Goal: Task Accomplishment & Management: Use online tool/utility

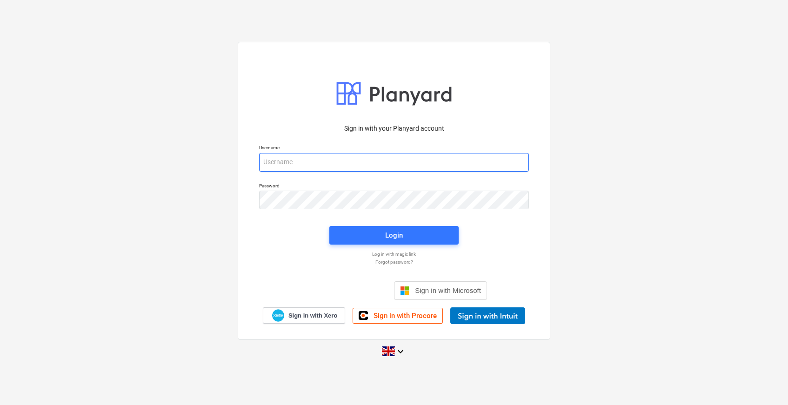
type input "[PERSON_NAME][EMAIL_ADDRESS][DOMAIN_NAME]"
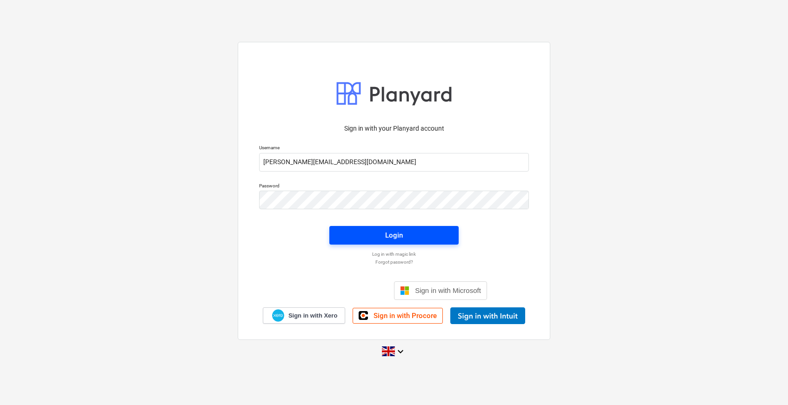
click at [401, 237] on div "Login" at bounding box center [394, 235] width 18 height 12
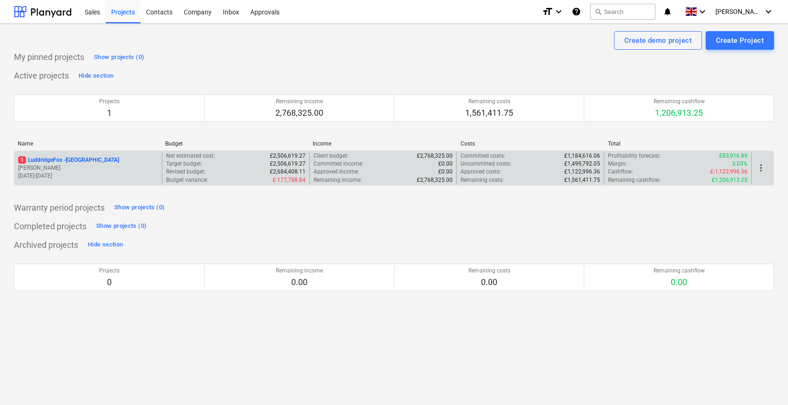
click at [119, 160] on p "1 LuddridgeFox - [GEOGRAPHIC_DATA]" at bounding box center [68, 160] width 101 height 8
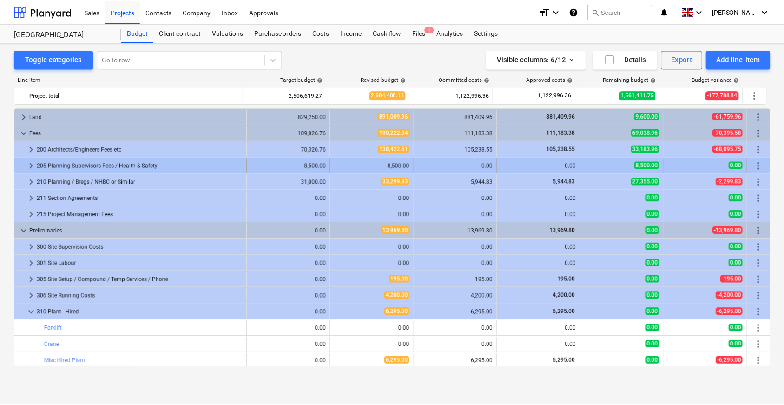
scroll to position [54, 0]
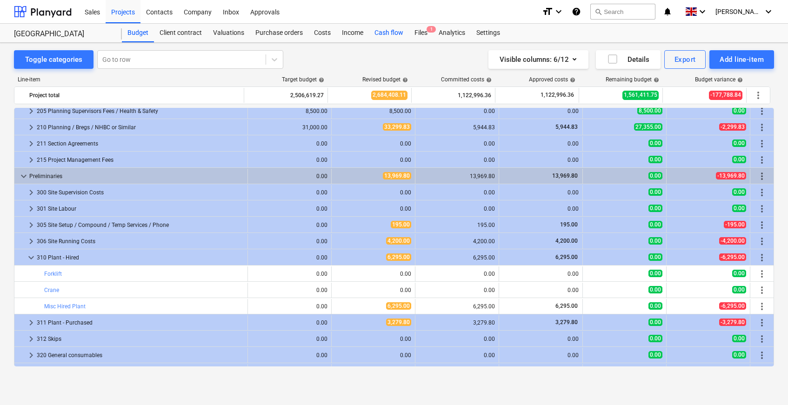
click at [389, 31] on div "Cash flow" at bounding box center [389, 33] width 40 height 19
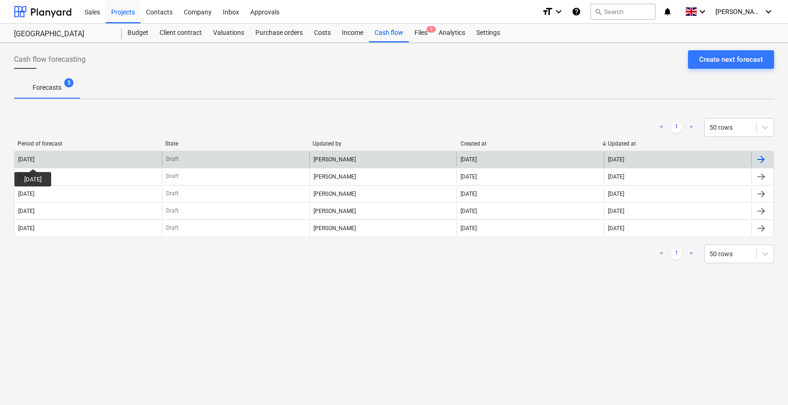
click at [34, 160] on div "[DATE]" at bounding box center [26, 159] width 16 height 7
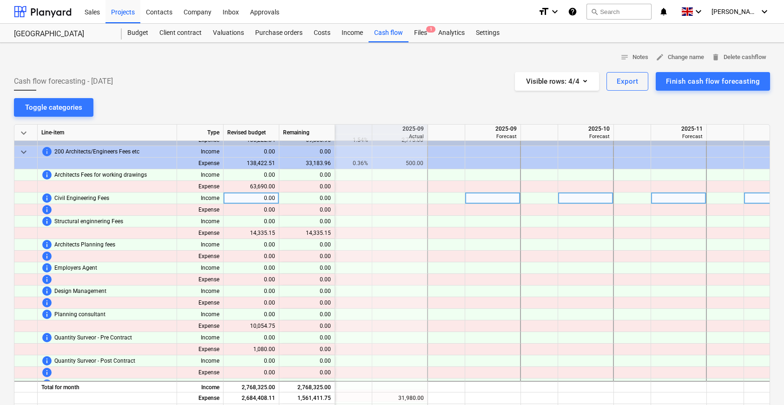
scroll to position [226, 1395]
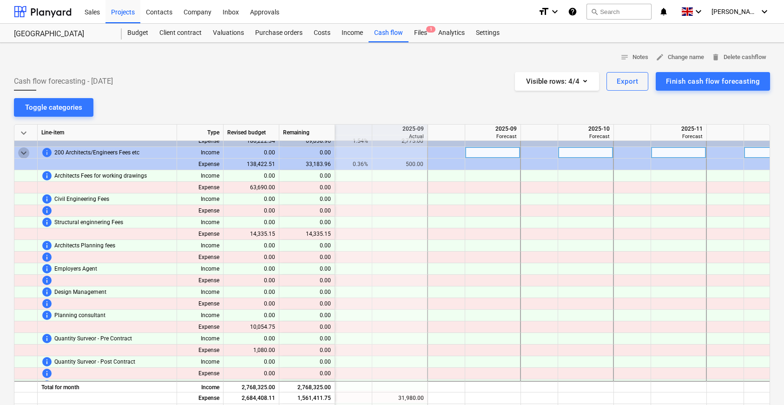
click at [22, 152] on span "keyboard_arrow_down" at bounding box center [23, 152] width 11 height 11
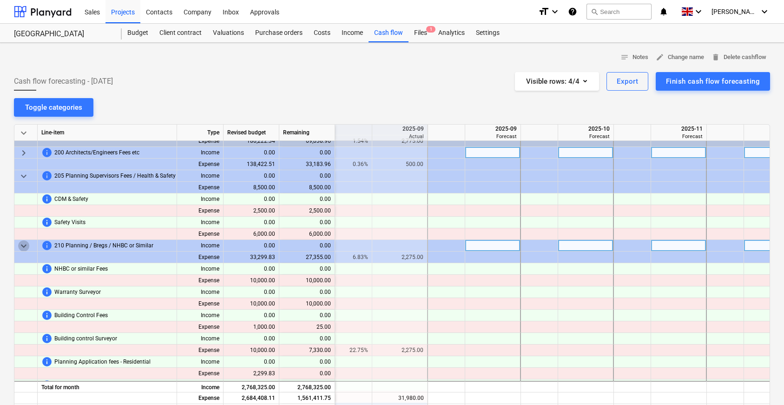
click at [22, 242] on span "keyboard_arrow_down" at bounding box center [23, 245] width 11 height 11
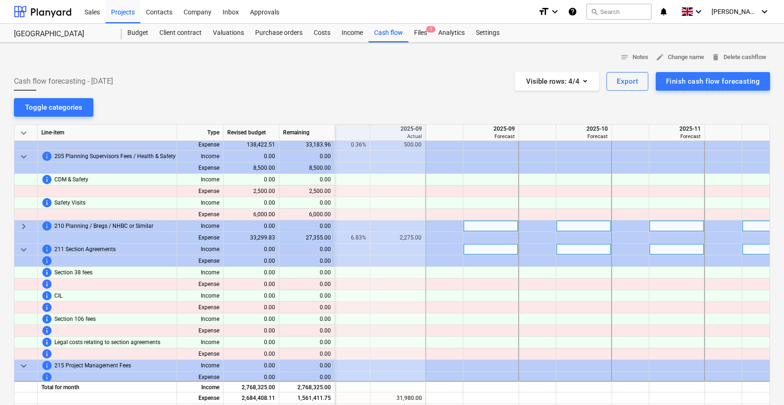
click at [18, 249] on span "keyboard_arrow_down" at bounding box center [23, 249] width 11 height 11
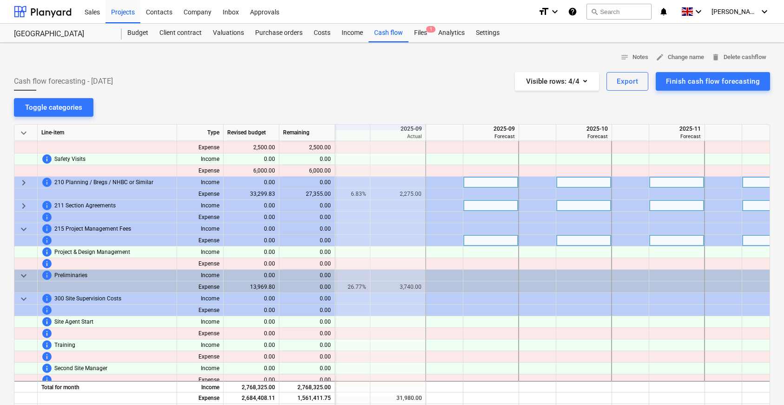
scroll to position [298, 1397]
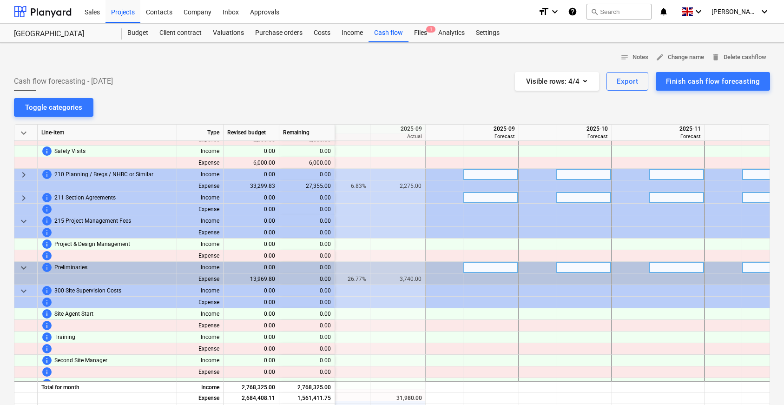
click at [23, 265] on span "keyboard_arrow_down" at bounding box center [23, 267] width 11 height 11
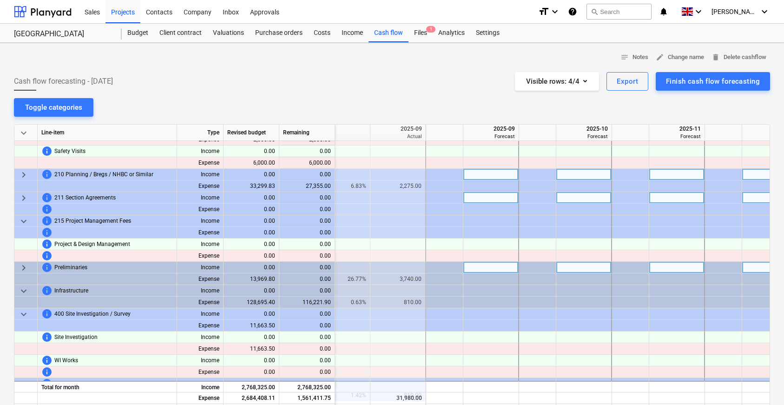
click at [26, 269] on span "keyboard_arrow_right" at bounding box center [23, 267] width 11 height 11
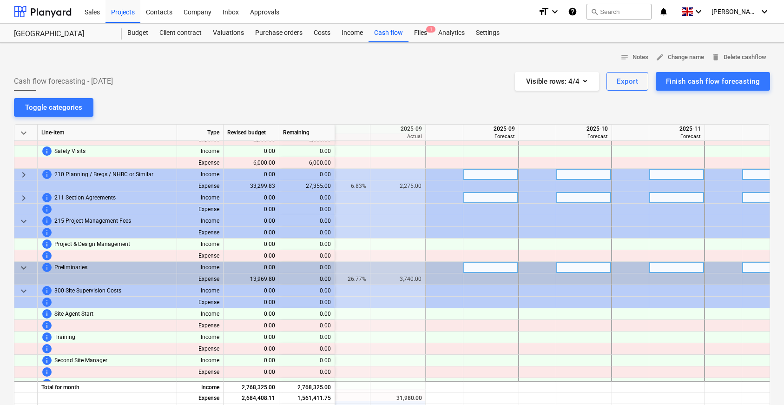
click at [26, 269] on span "keyboard_arrow_down" at bounding box center [23, 267] width 11 height 11
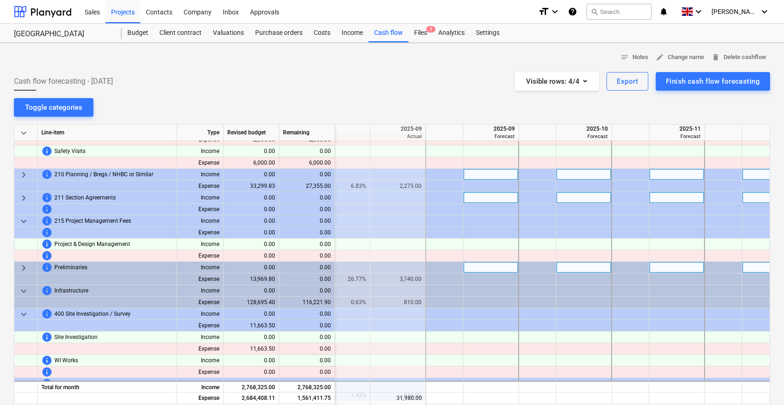
click at [21, 267] on span "keyboard_arrow_right" at bounding box center [23, 267] width 11 height 11
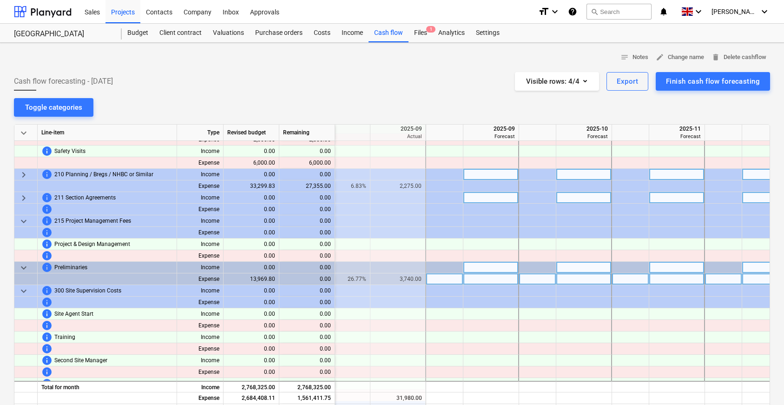
click at [194, 279] on div "Expense" at bounding box center [200, 279] width 46 height 12
click at [246, 281] on div "13,969.80" at bounding box center [252, 279] width 56 height 12
click at [232, 276] on div "13,969.80" at bounding box center [252, 279] width 56 height 12
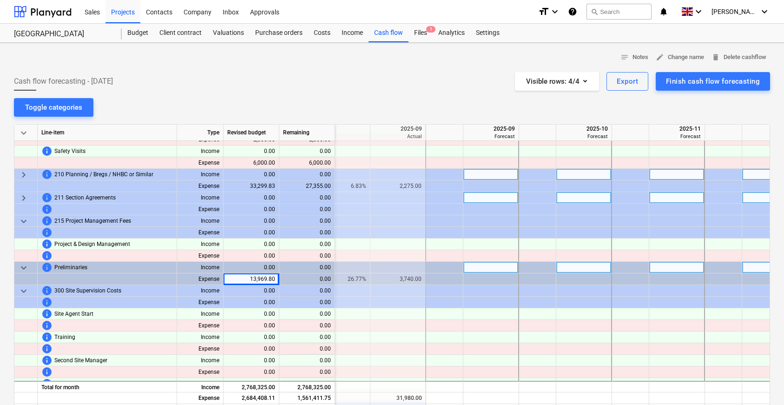
click at [26, 266] on span "keyboard_arrow_down" at bounding box center [23, 267] width 11 height 11
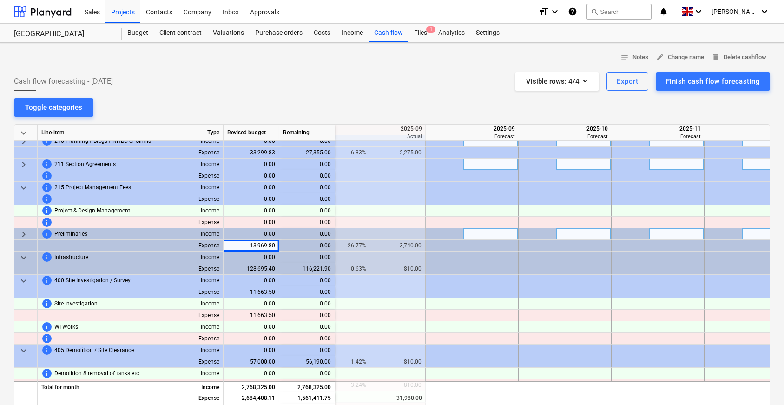
scroll to position [332, 1397]
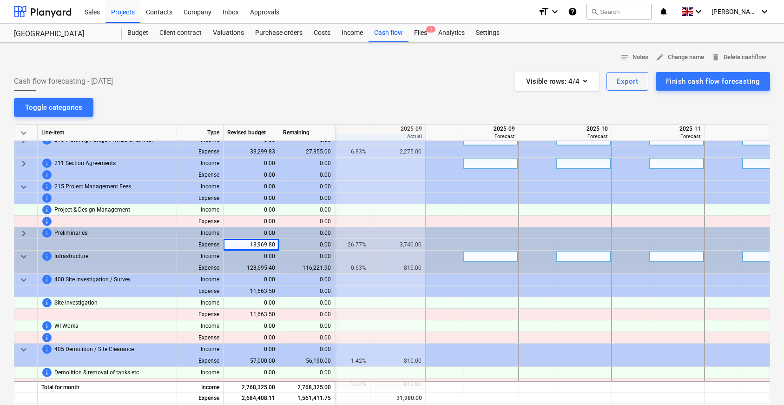
click at [29, 255] on span "keyboard_arrow_down" at bounding box center [23, 256] width 11 height 11
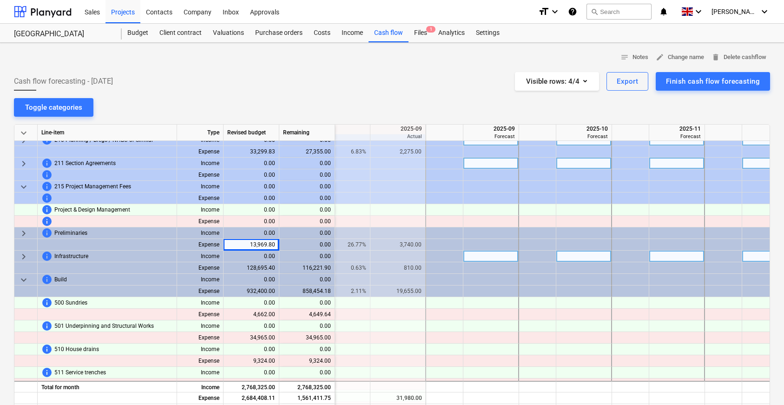
click at [29, 255] on span "keyboard_arrow_right" at bounding box center [23, 256] width 11 height 11
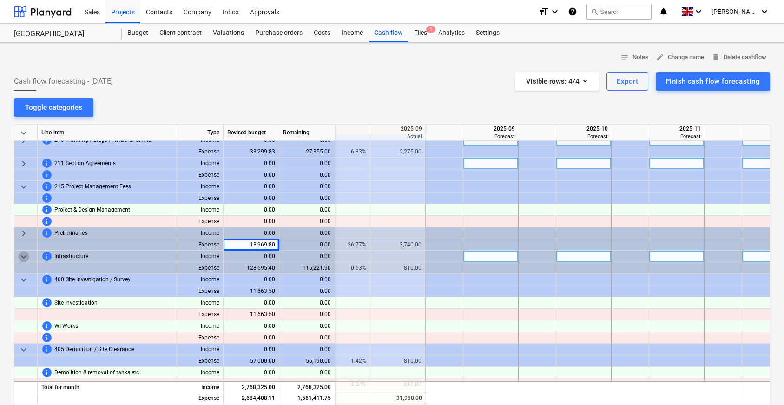
click at [29, 255] on span "keyboard_arrow_down" at bounding box center [23, 256] width 11 height 11
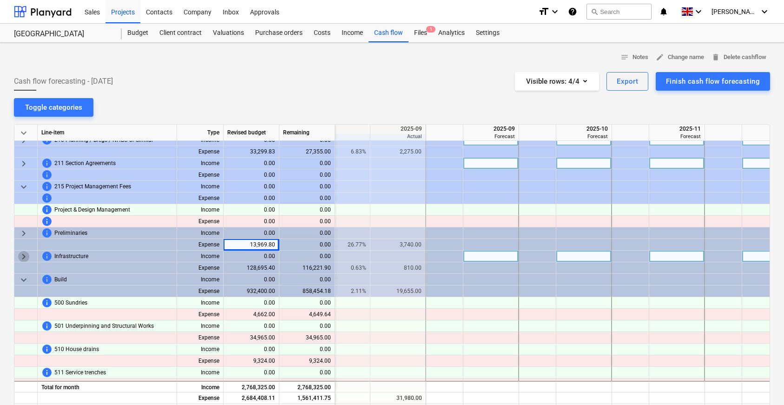
click at [29, 255] on span "keyboard_arrow_right" at bounding box center [23, 256] width 11 height 11
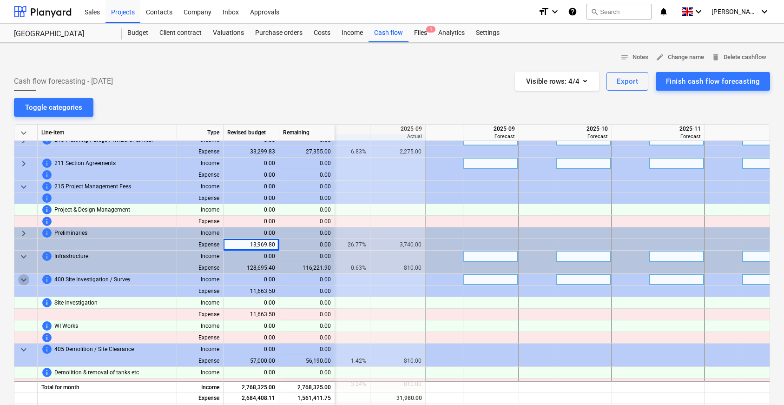
click at [25, 278] on span "keyboard_arrow_down" at bounding box center [23, 279] width 11 height 11
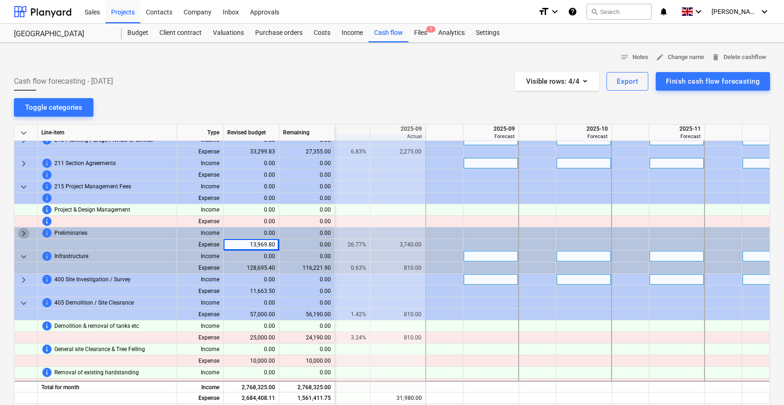
click at [24, 231] on span "keyboard_arrow_right" at bounding box center [23, 233] width 11 height 11
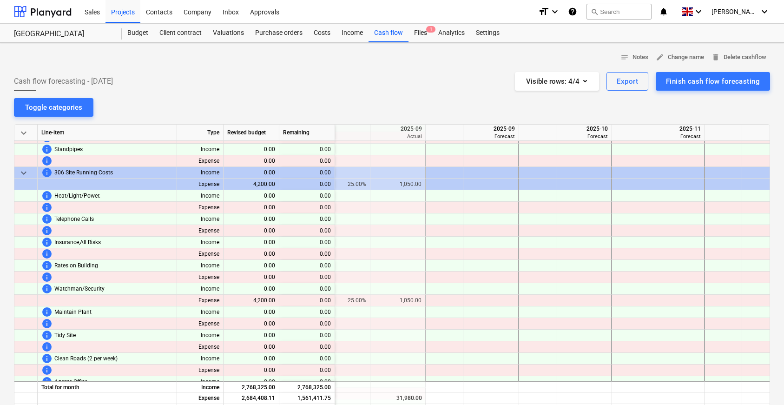
scroll to position [1274, 1397]
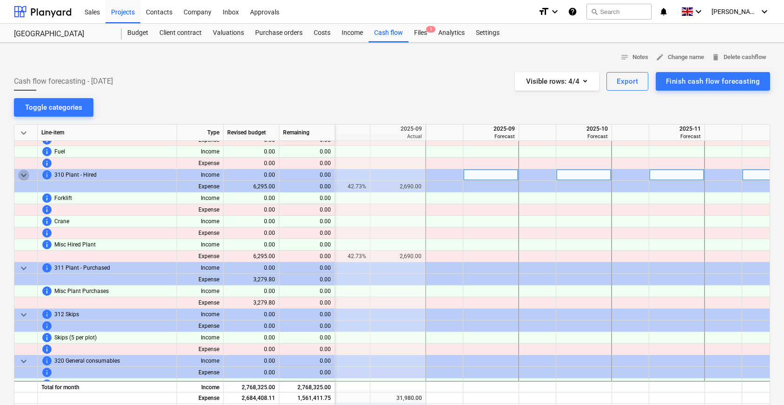
click at [20, 172] on span "keyboard_arrow_down" at bounding box center [23, 175] width 11 height 11
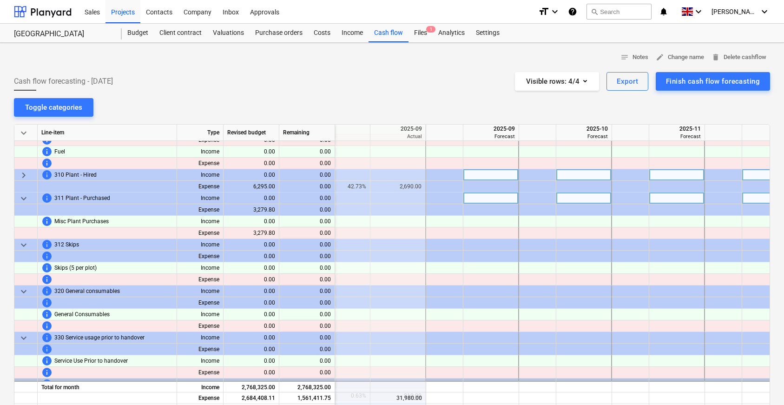
click at [25, 199] on span "keyboard_arrow_down" at bounding box center [23, 198] width 11 height 11
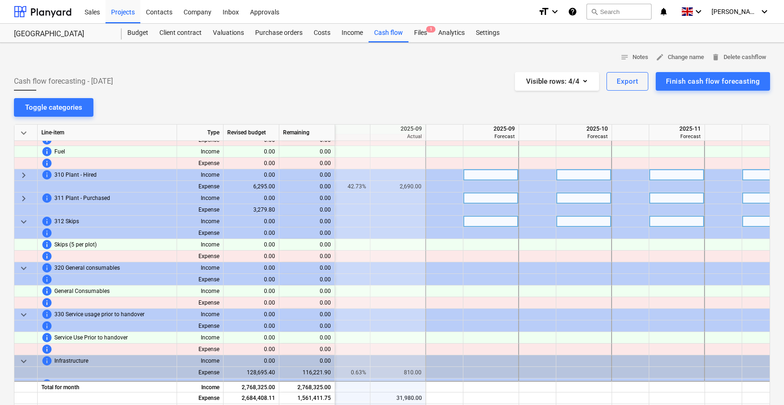
click at [24, 219] on span "keyboard_arrow_down" at bounding box center [23, 221] width 11 height 11
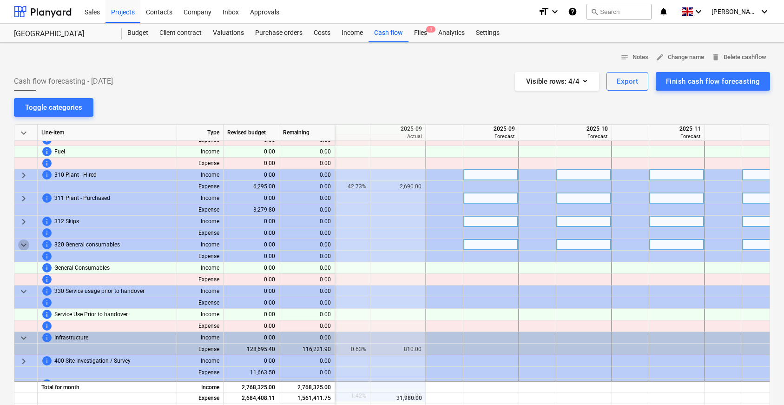
click at [25, 250] on span "keyboard_arrow_down" at bounding box center [23, 244] width 11 height 11
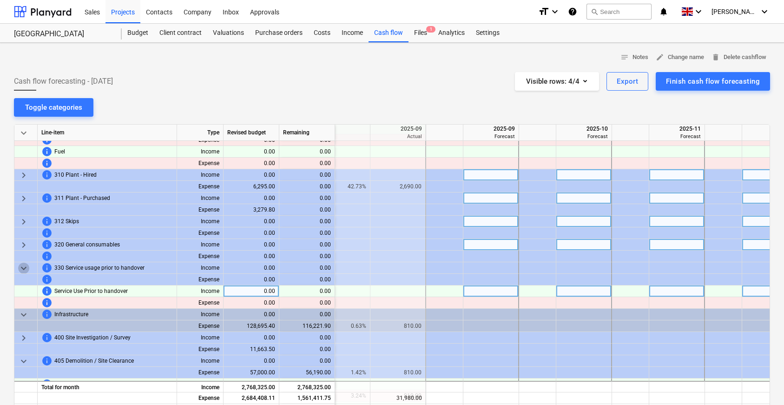
drag, startPoint x: 22, startPoint y: 265, endPoint x: 35, endPoint y: 294, distance: 31.6
click at [22, 265] on span "keyboard_arrow_down" at bounding box center [23, 268] width 11 height 11
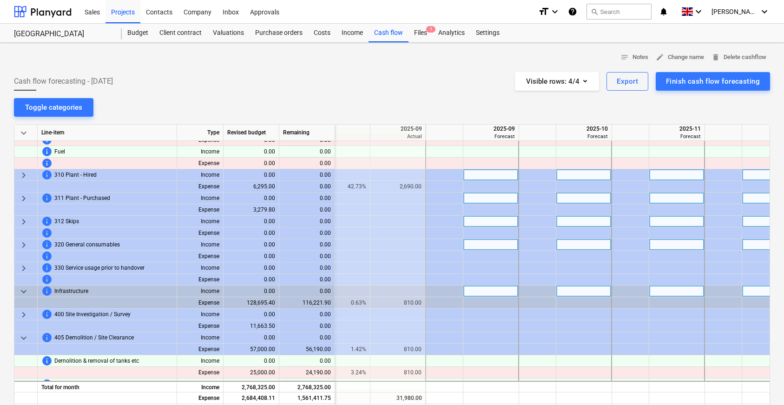
click at [26, 289] on span "keyboard_arrow_down" at bounding box center [23, 291] width 11 height 11
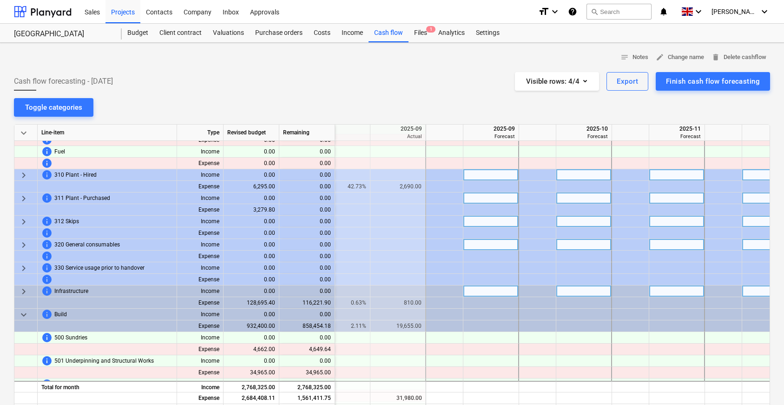
click at [26, 289] on span "keyboard_arrow_right" at bounding box center [23, 291] width 11 height 11
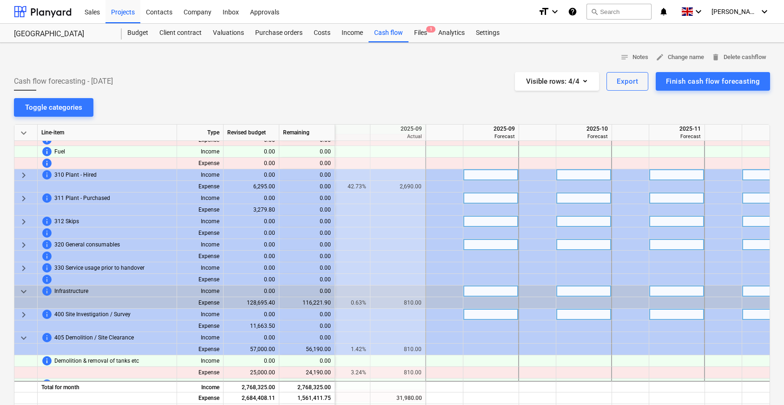
click at [25, 319] on span "keyboard_arrow_right" at bounding box center [23, 314] width 11 height 11
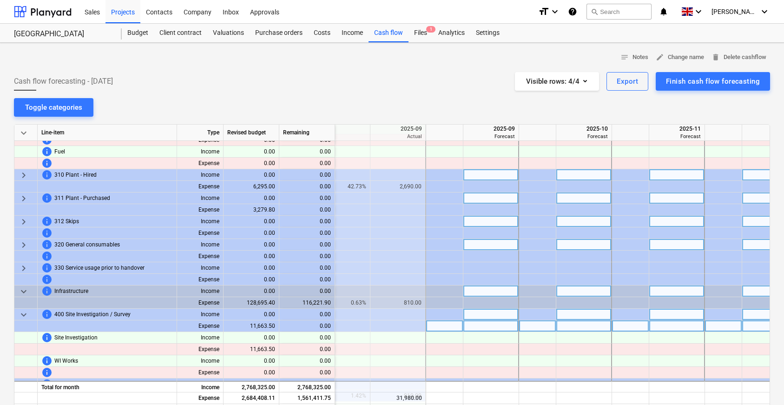
click at [23, 322] on div at bounding box center [25, 326] width 23 height 12
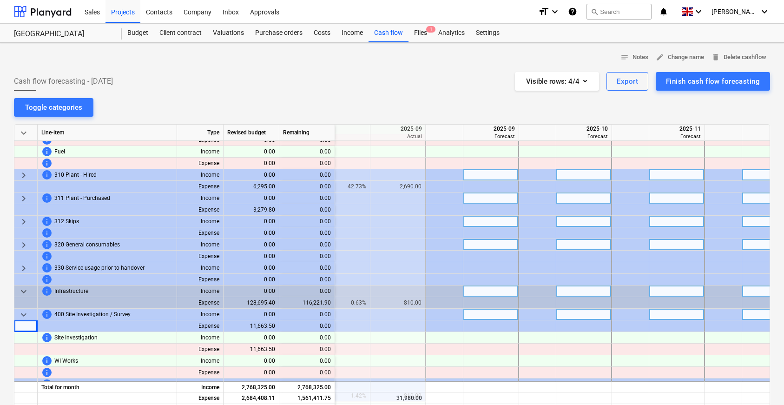
click at [16, 318] on div "keyboard_arrow_down" at bounding box center [25, 315] width 23 height 12
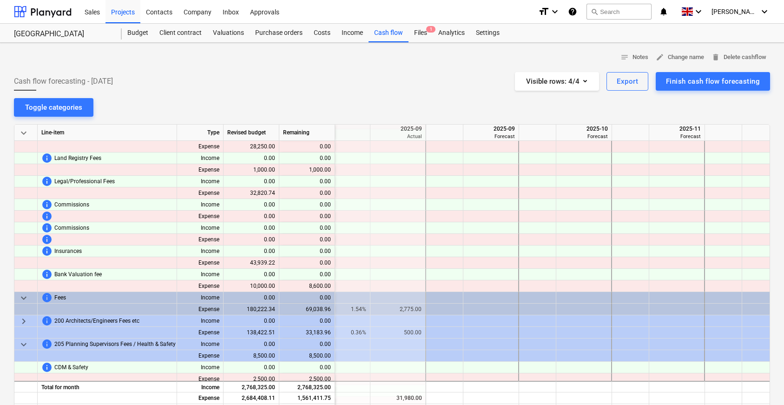
scroll to position [0, 1397]
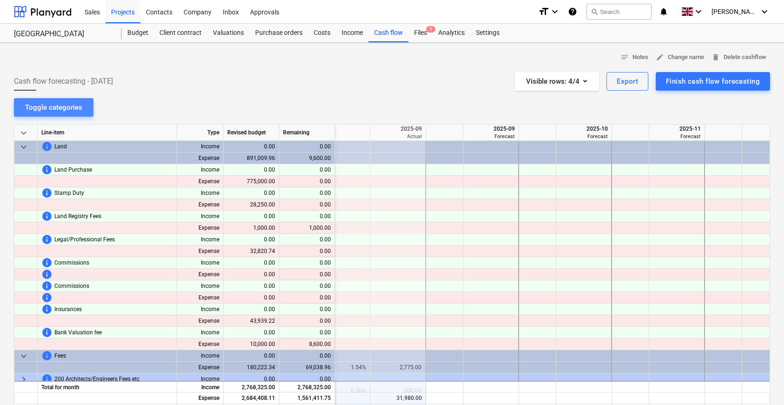
click at [56, 111] on div "Toggle categories" at bounding box center [53, 107] width 57 height 12
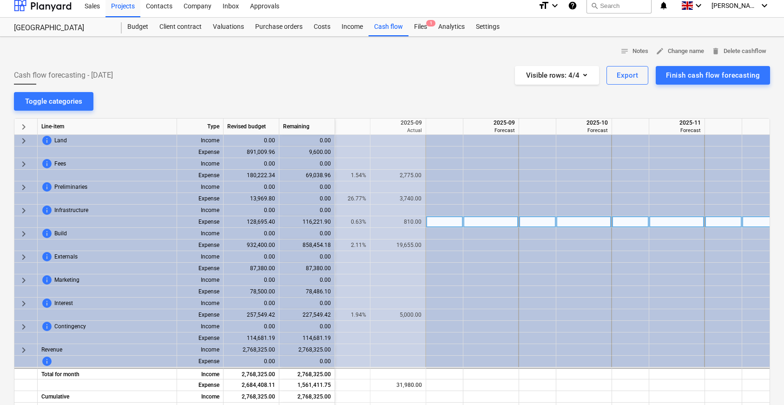
scroll to position [10, 0]
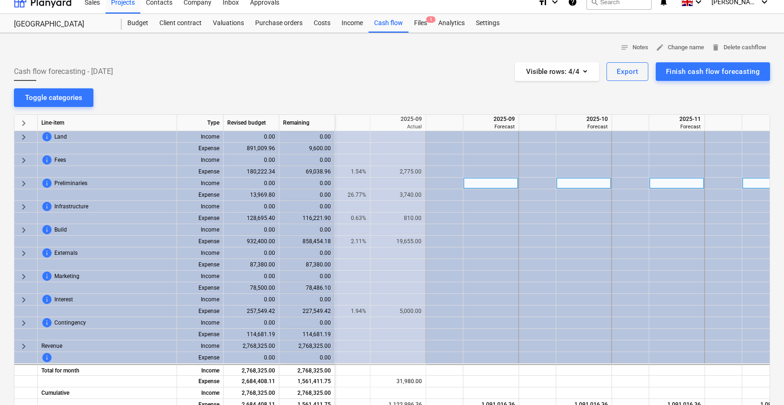
click at [26, 181] on span "keyboard_arrow_right" at bounding box center [23, 183] width 11 height 11
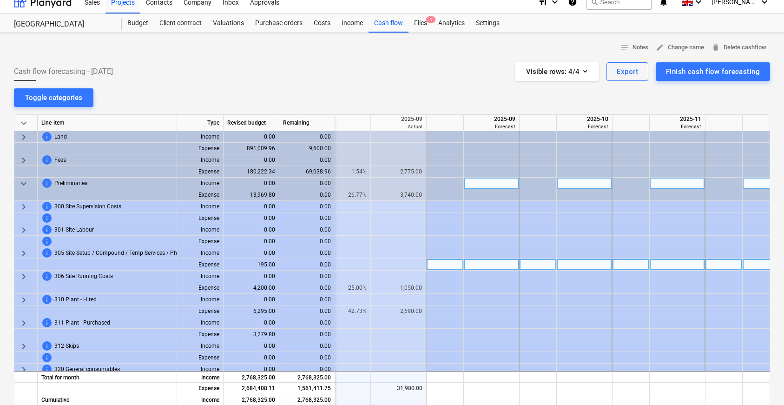
scroll to position [0, 0]
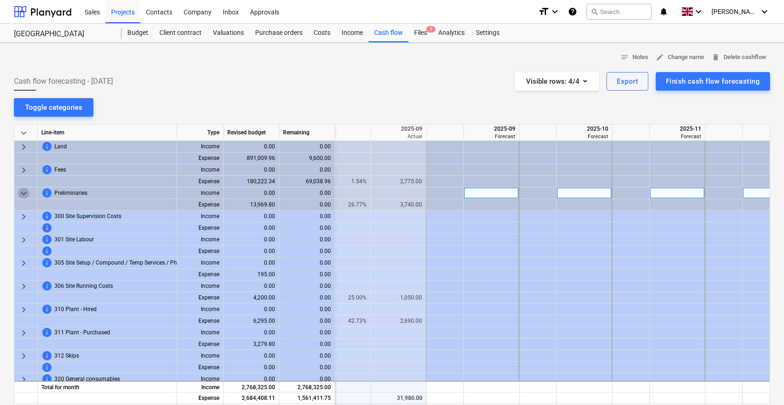
click at [20, 193] on span "keyboard_arrow_down" at bounding box center [23, 193] width 11 height 11
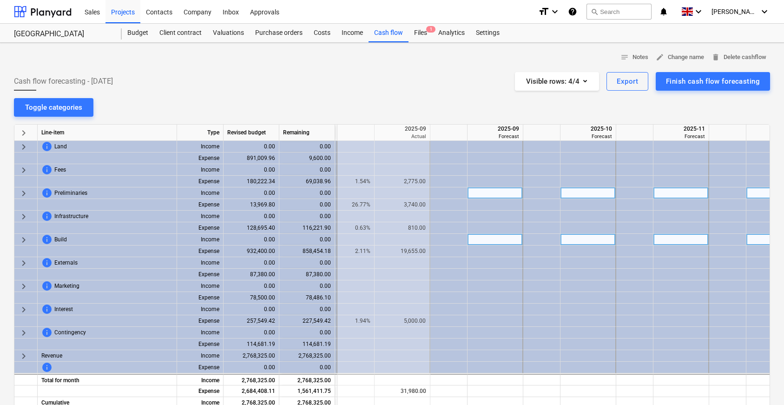
scroll to position [0, 1393]
click button "keyboard_arrow_right" at bounding box center [23, 239] width 11 height 11
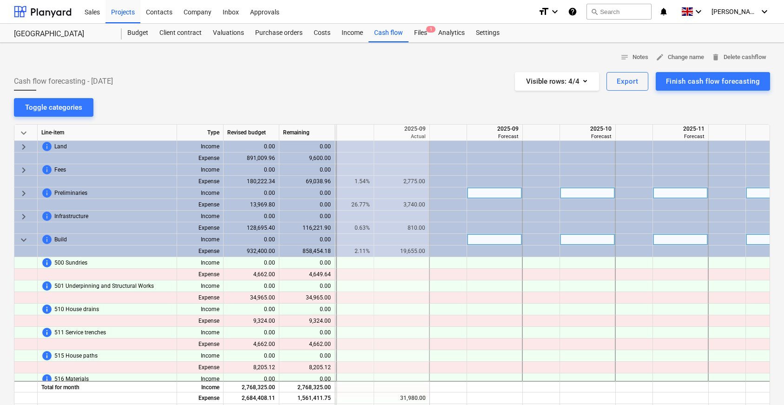
scroll to position [0, 1393]
click button "keyboard_arrow_down" at bounding box center [23, 239] width 11 height 11
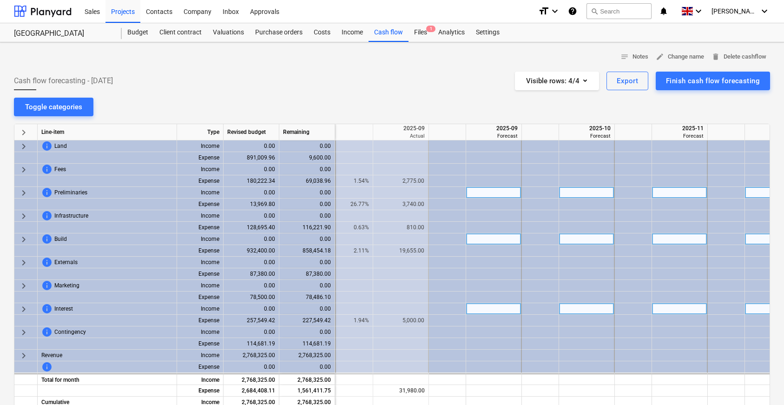
scroll to position [0, 0]
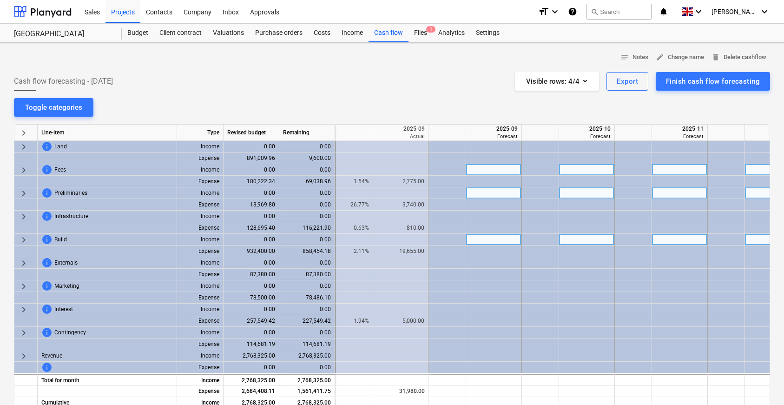
click button "keyboard_arrow_right" at bounding box center [23, 170] width 11 height 11
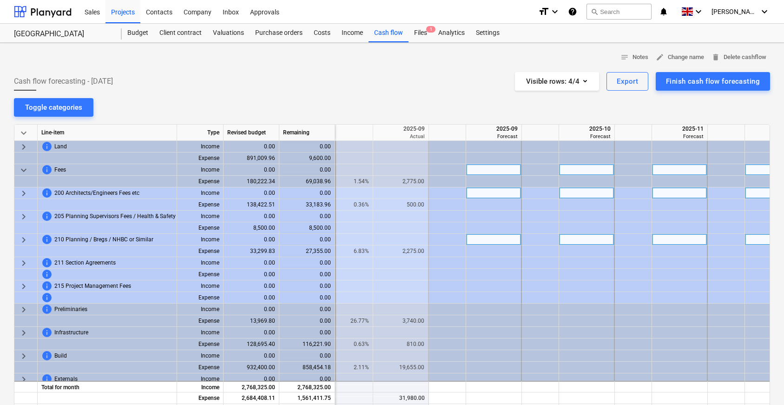
click at [29, 239] on div "keyboard_arrow_right" at bounding box center [25, 240] width 23 height 12
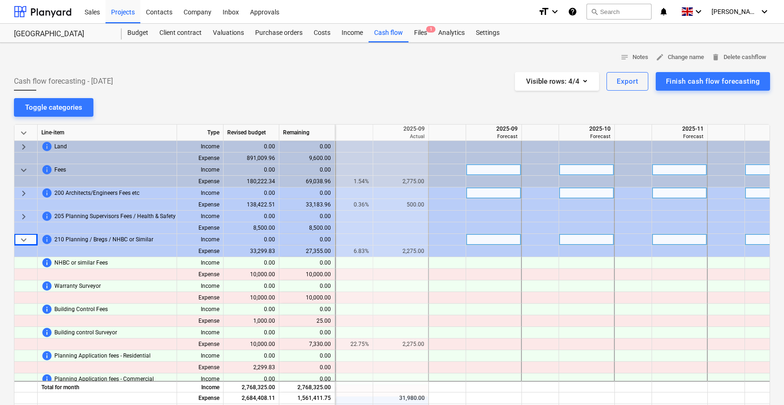
click at [29, 239] on div "keyboard_arrow_down" at bounding box center [25, 240] width 23 height 12
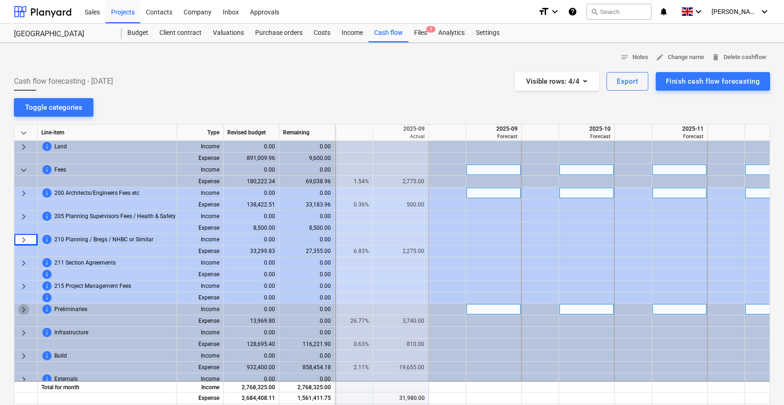
click button "keyboard_arrow_right" at bounding box center [23, 309] width 11 height 11
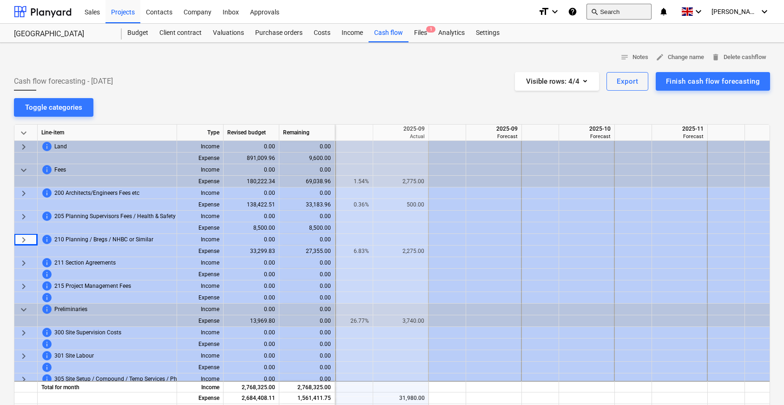
click at [615, 6] on button "search Search" at bounding box center [619, 12] width 65 height 16
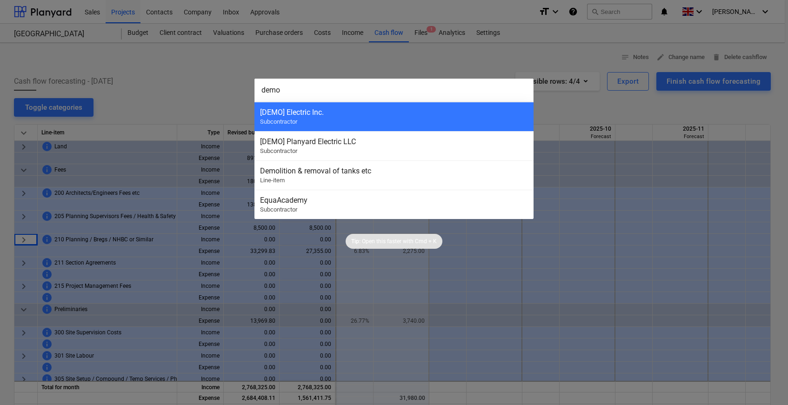
type input "demol"
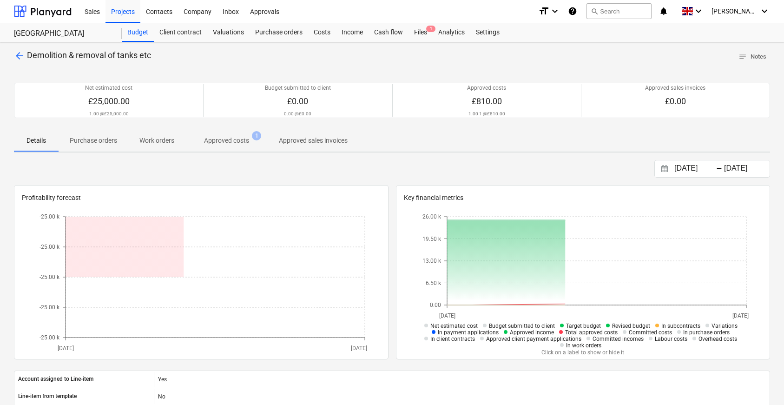
scroll to position [1, 0]
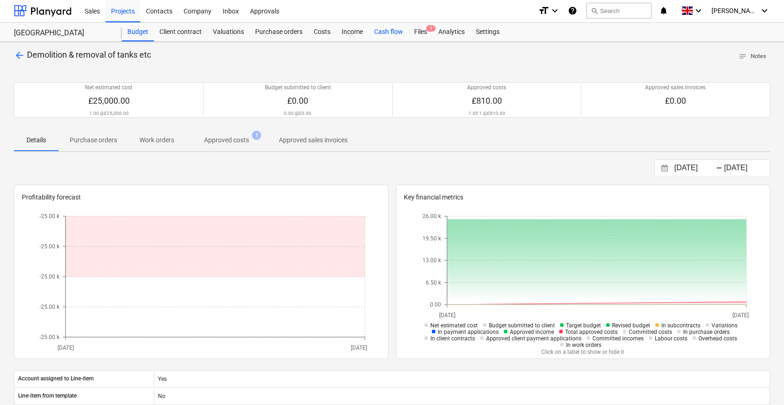
click at [387, 33] on div "Cash flow" at bounding box center [389, 32] width 40 height 19
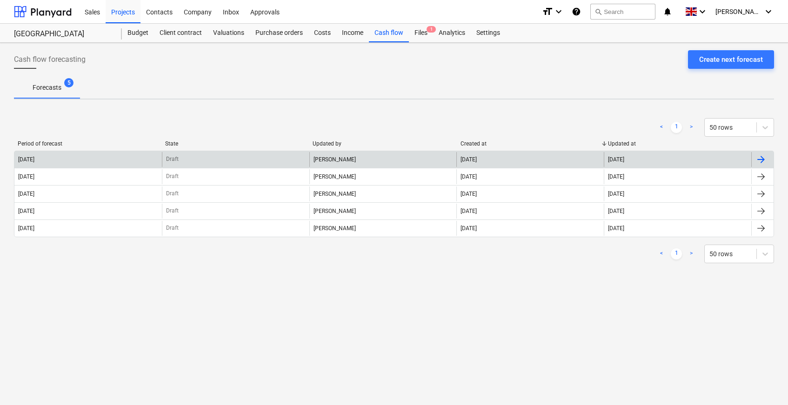
click at [34, 157] on div "[DATE]" at bounding box center [26, 159] width 16 height 7
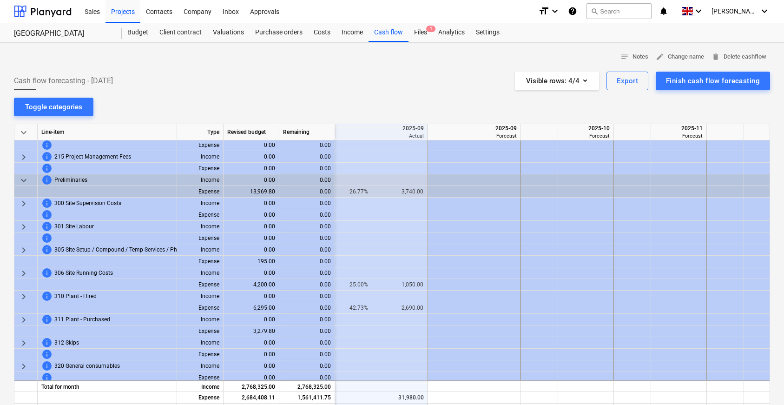
scroll to position [0, 1395]
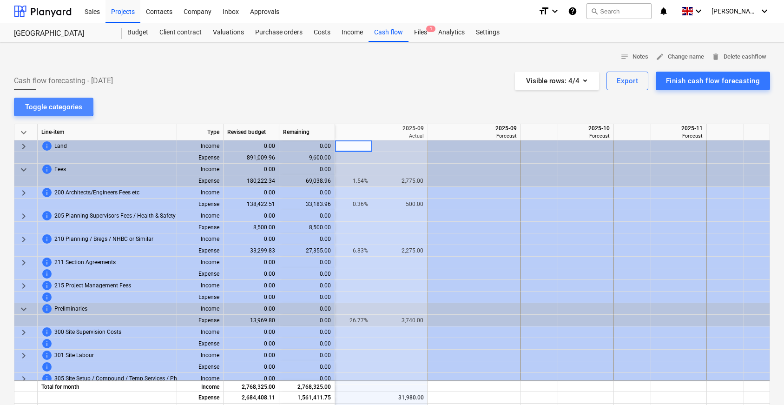
click at [40, 104] on div "Toggle categories" at bounding box center [53, 107] width 57 height 12
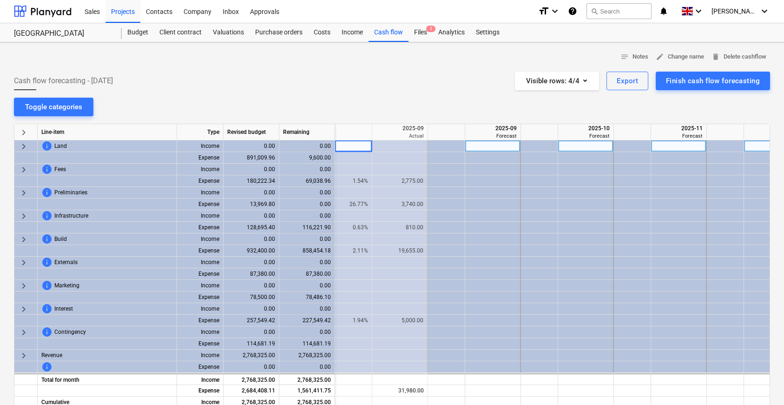
click at [25, 146] on span "keyboard_arrow_right" at bounding box center [23, 146] width 11 height 11
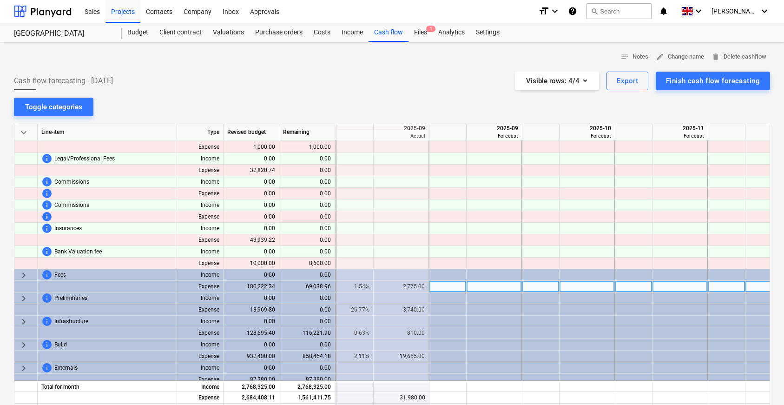
scroll to position [80, 1394]
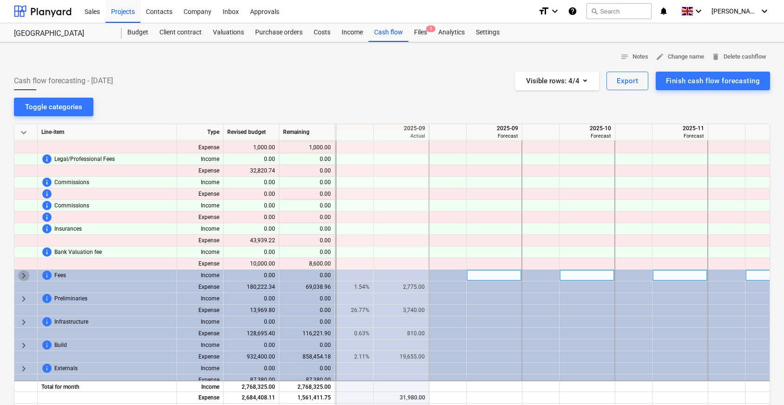
click at [24, 277] on span "keyboard_arrow_right" at bounding box center [23, 275] width 11 height 11
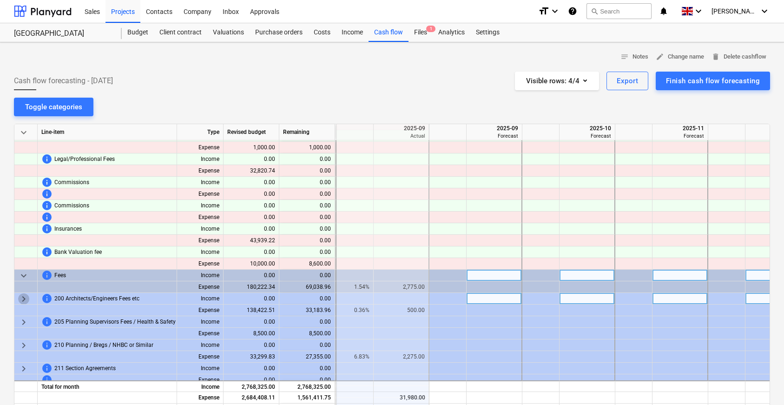
click at [26, 298] on span "keyboard_arrow_right" at bounding box center [23, 298] width 11 height 11
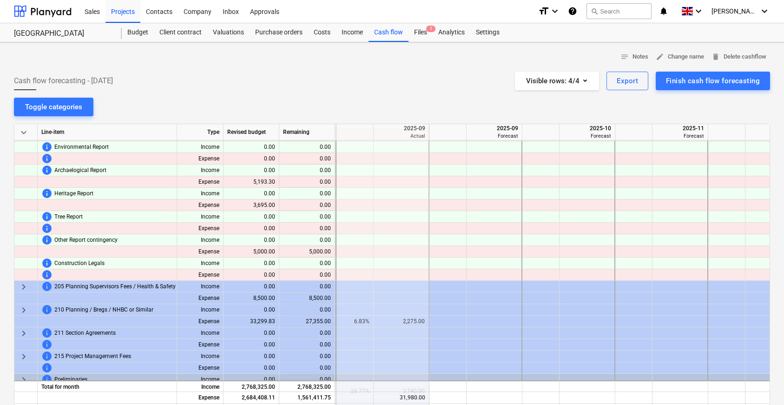
scroll to position [722, 1394]
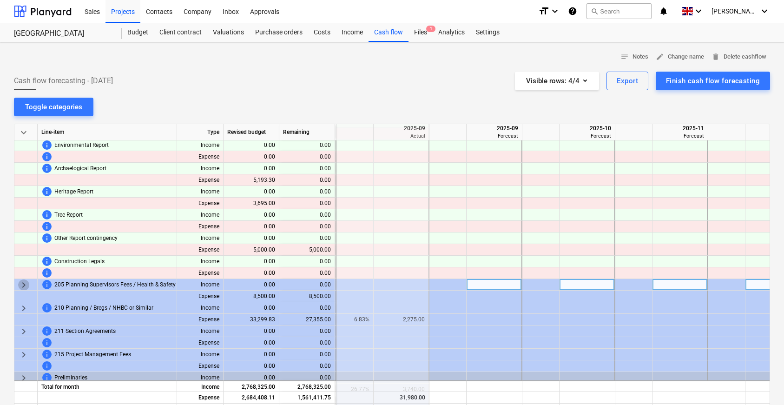
click at [27, 285] on span "keyboard_arrow_right" at bounding box center [23, 284] width 11 height 11
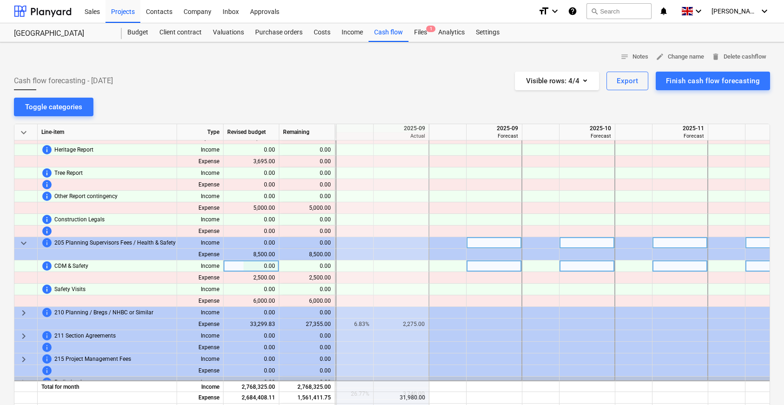
scroll to position [768, 1394]
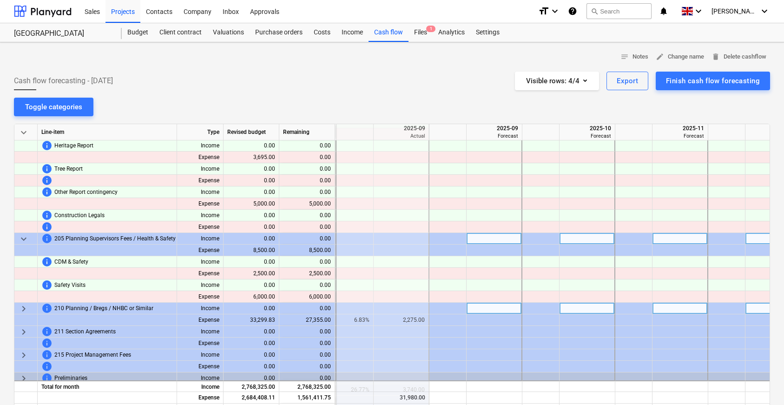
click at [24, 310] on span "keyboard_arrow_right" at bounding box center [23, 308] width 11 height 11
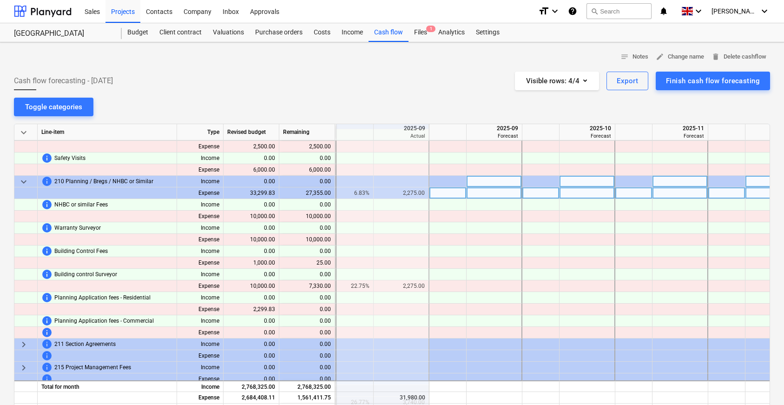
scroll to position [916, 1394]
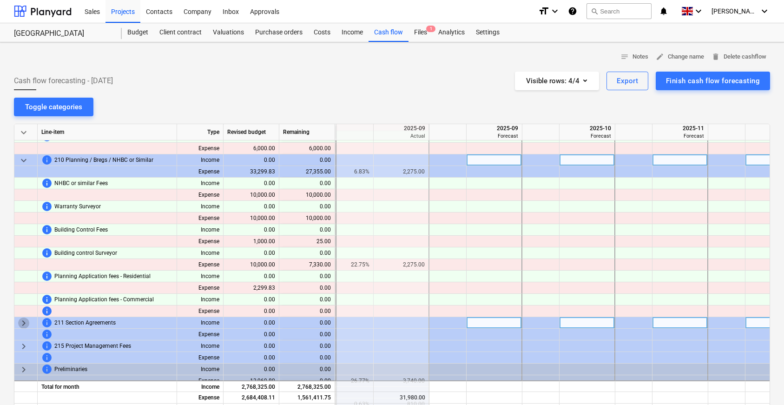
drag, startPoint x: 23, startPoint y: 322, endPoint x: 40, endPoint y: 320, distance: 17.3
click at [23, 322] on span "keyboard_arrow_right" at bounding box center [23, 323] width 11 height 11
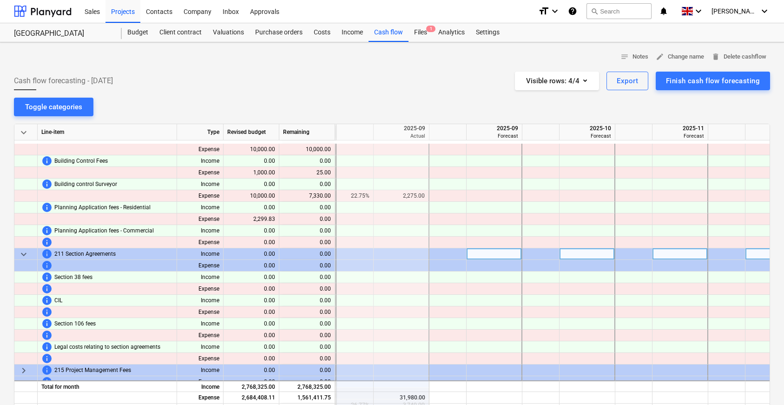
scroll to position [1077, 1394]
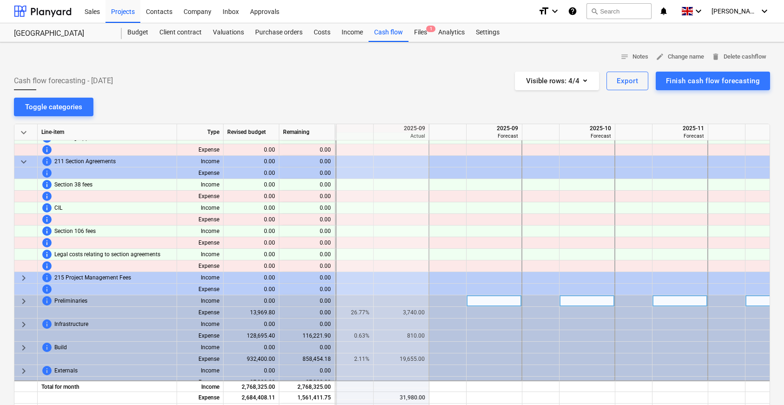
click at [26, 301] on span "keyboard_arrow_right" at bounding box center [23, 301] width 11 height 11
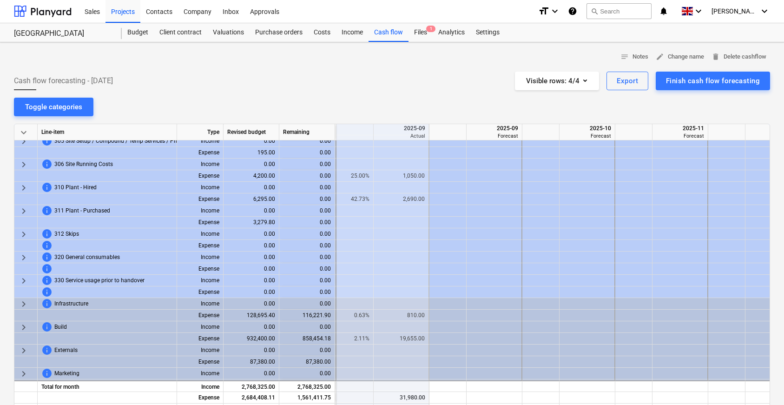
scroll to position [1308, 1394]
click at [27, 305] on span "keyboard_arrow_right" at bounding box center [23, 303] width 11 height 11
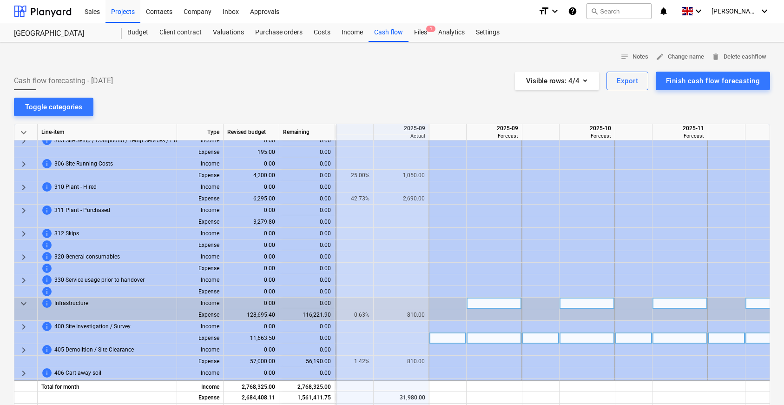
scroll to position [1343, 1394]
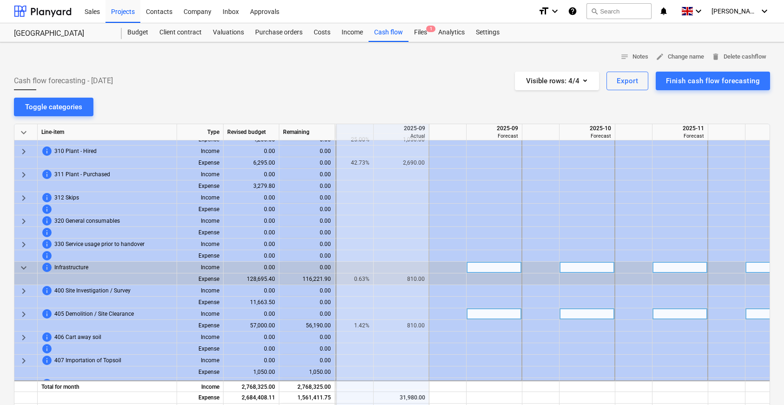
click at [27, 314] on span "keyboard_arrow_right" at bounding box center [23, 314] width 11 height 11
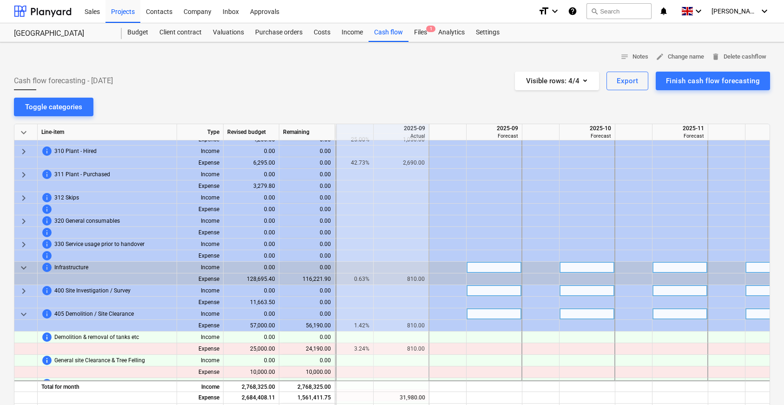
click at [24, 289] on span "keyboard_arrow_right" at bounding box center [23, 291] width 11 height 11
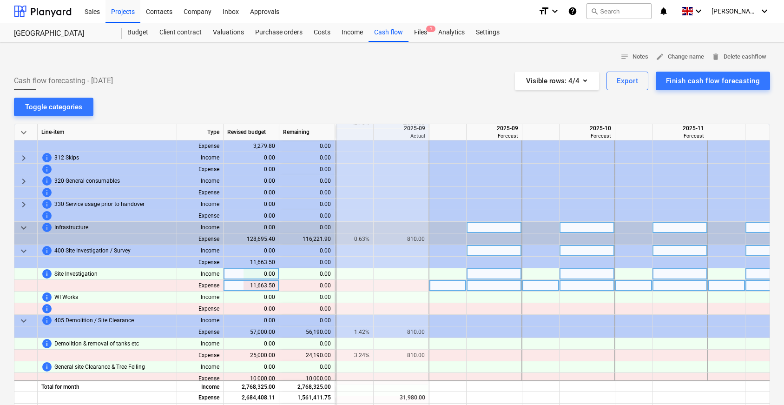
scroll to position [1404, 1394]
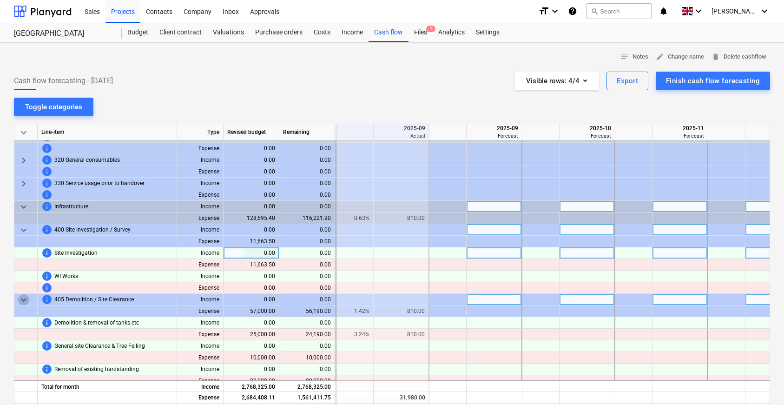
click at [23, 302] on span "keyboard_arrow_down" at bounding box center [23, 299] width 11 height 11
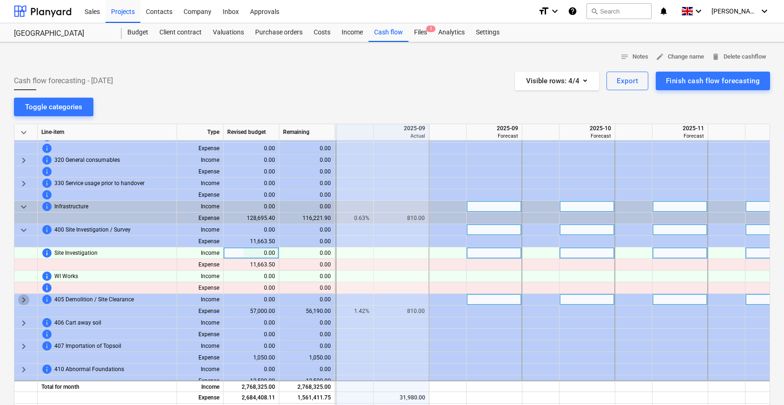
click at [22, 299] on span "keyboard_arrow_right" at bounding box center [23, 299] width 11 height 11
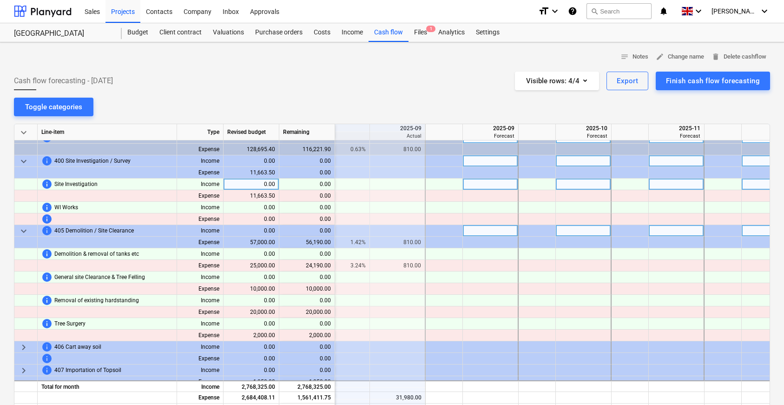
scroll to position [1473, 1397]
click at [22, 232] on span "keyboard_arrow_down" at bounding box center [23, 231] width 11 height 11
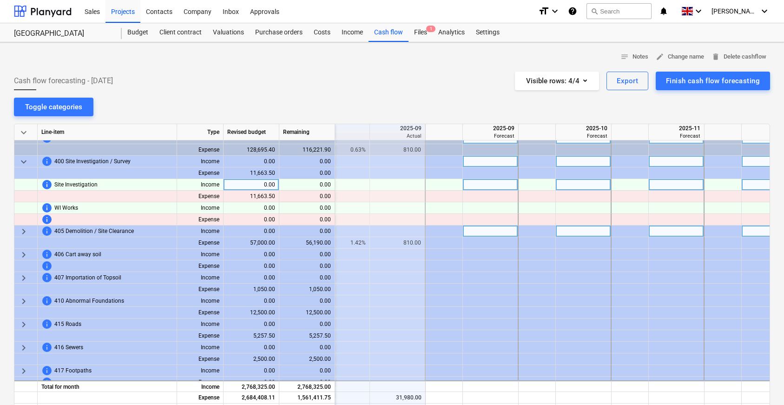
click at [18, 166] on span "keyboard_arrow_down" at bounding box center [23, 161] width 11 height 11
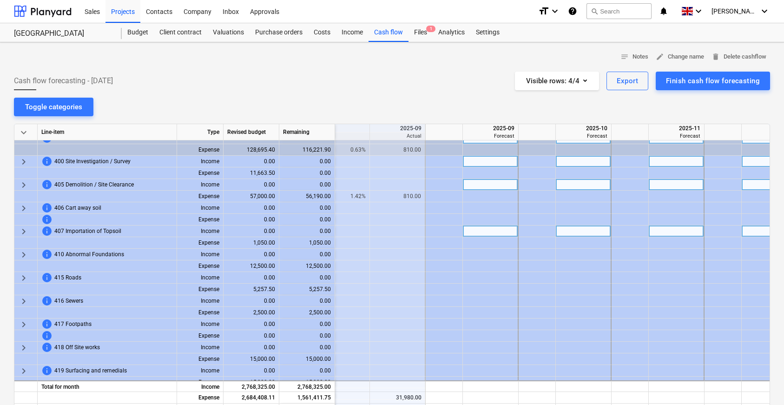
scroll to position [1474, 1397]
click at [21, 183] on span "keyboard_arrow_right" at bounding box center [23, 183] width 11 height 11
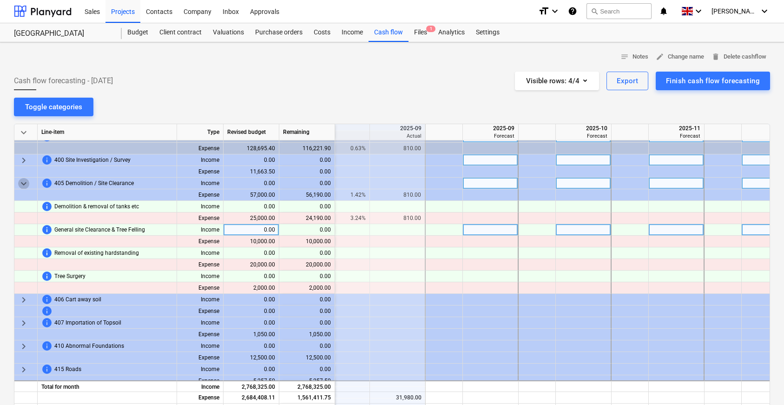
click at [21, 183] on span "keyboard_arrow_down" at bounding box center [23, 183] width 11 height 11
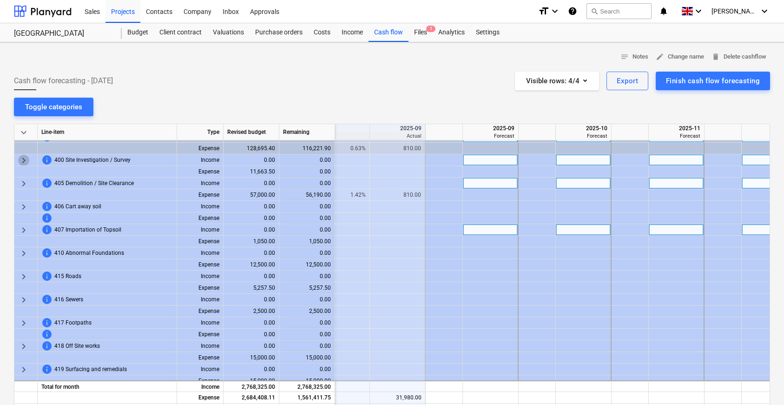
click at [25, 157] on span "keyboard_arrow_right" at bounding box center [23, 160] width 11 height 11
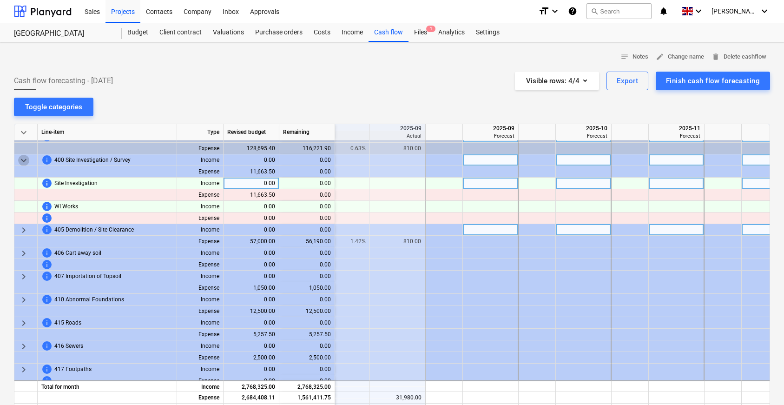
click at [25, 157] on span "keyboard_arrow_down" at bounding box center [23, 160] width 11 height 11
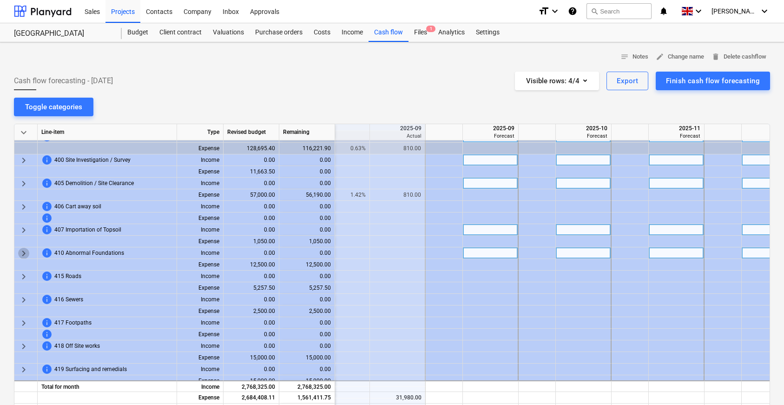
click at [26, 252] on span "keyboard_arrow_right" at bounding box center [23, 253] width 11 height 11
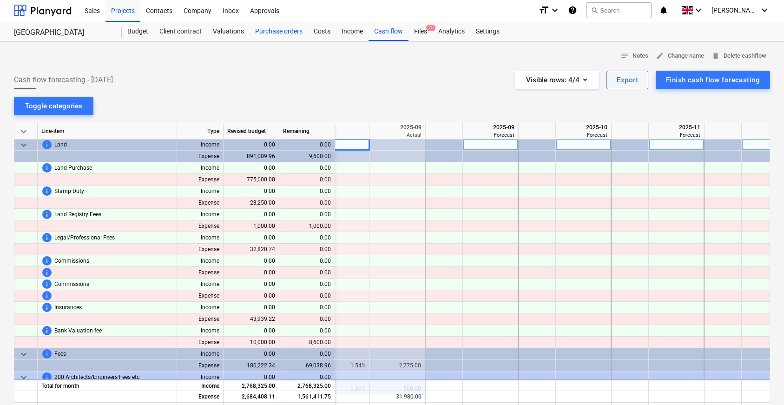
scroll to position [2, 0]
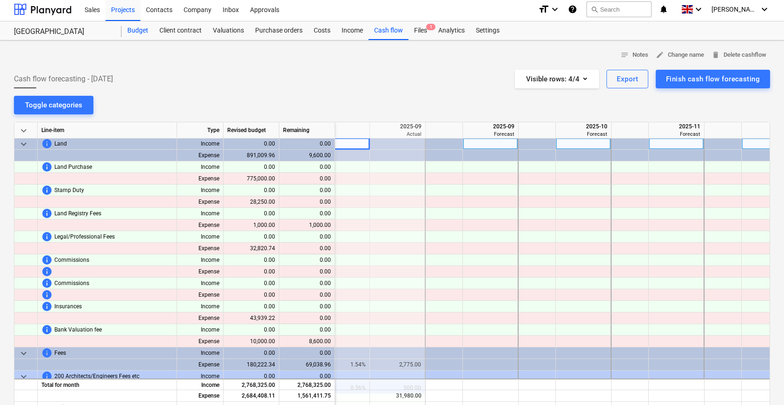
click at [135, 33] on div "Budget" at bounding box center [138, 30] width 32 height 19
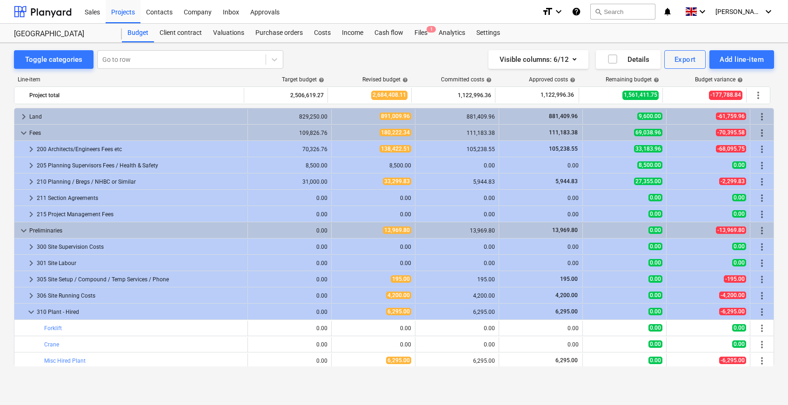
scroll to position [54, 0]
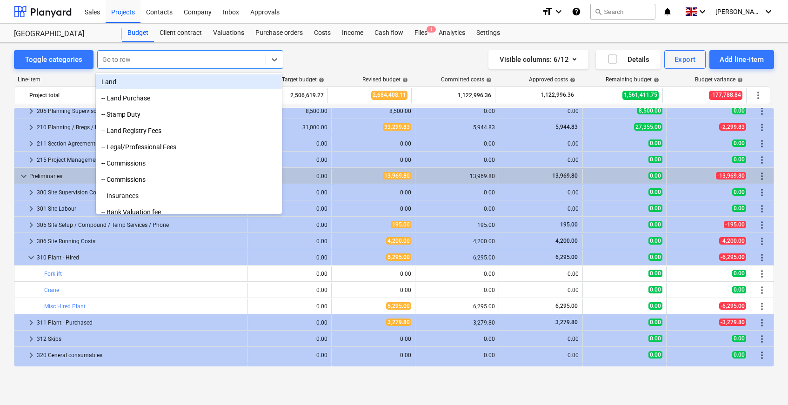
click at [131, 62] on div at bounding box center [181, 59] width 159 height 9
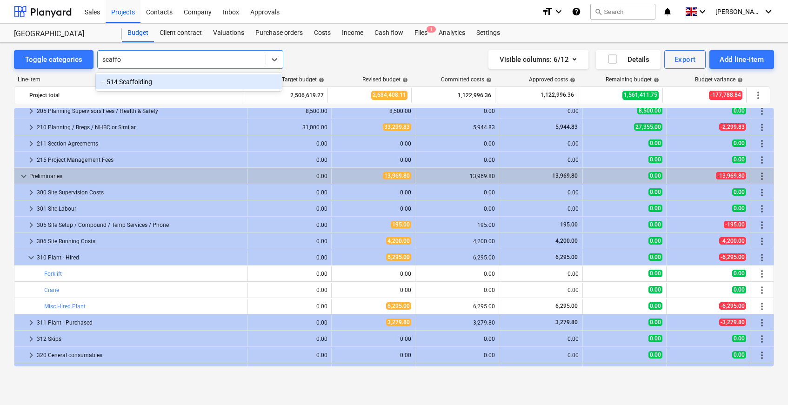
type input "scaffol"
click at [133, 82] on div "-- 514 Scaffolding" at bounding box center [189, 81] width 186 height 15
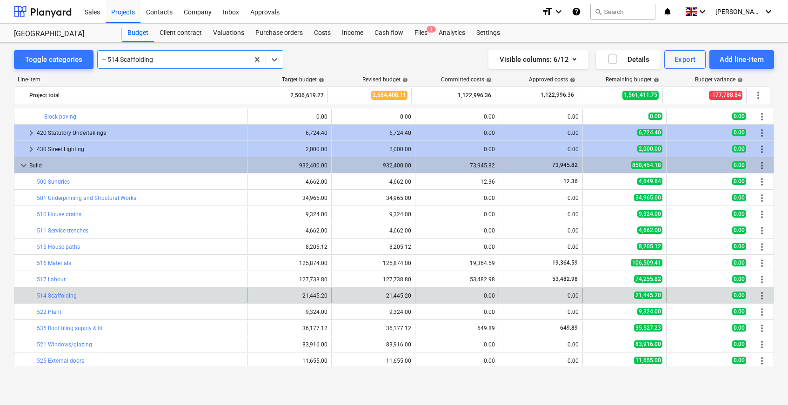
scroll to position [589, 0]
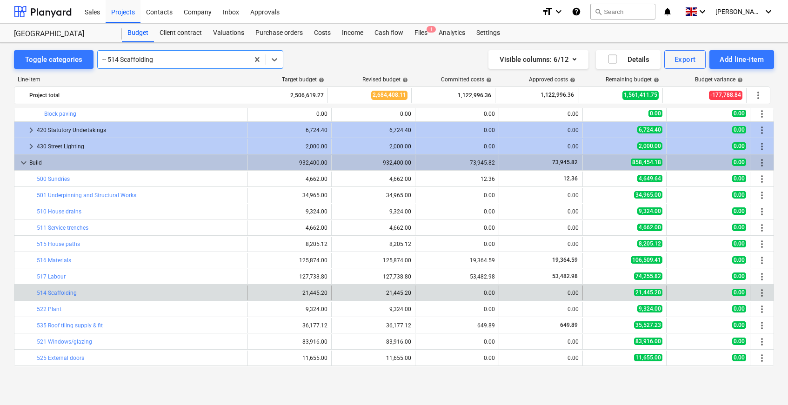
click at [148, 60] on div at bounding box center [173, 59] width 142 height 9
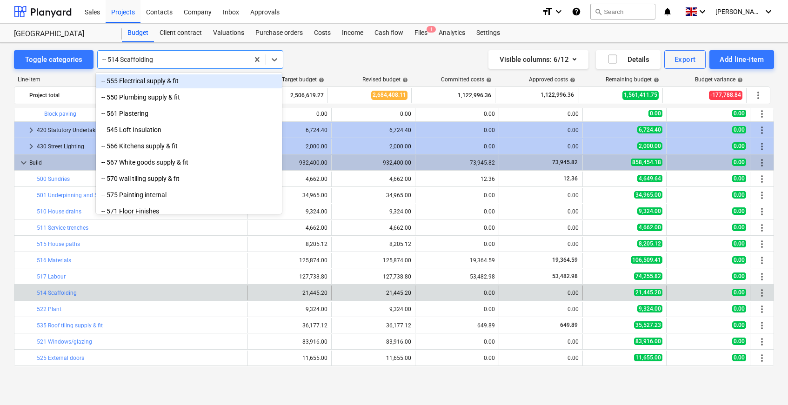
scroll to position [3005, 0]
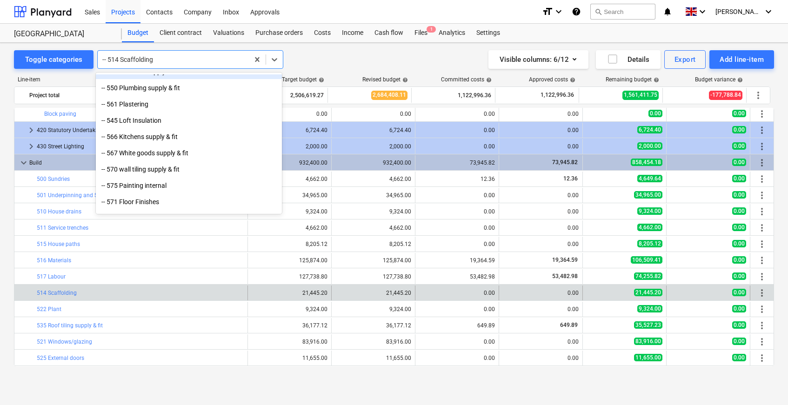
click at [167, 60] on div at bounding box center [173, 59] width 142 height 9
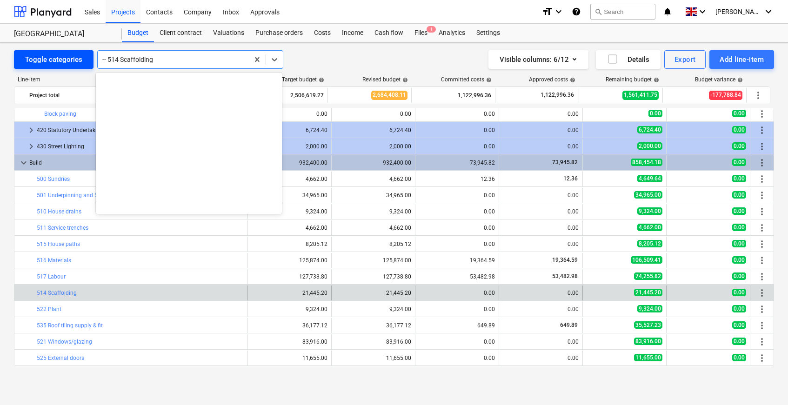
scroll to position [2897, 0]
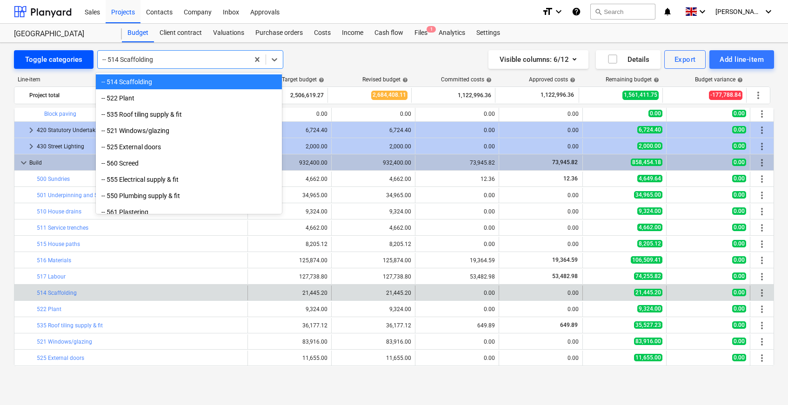
drag, startPoint x: 167, startPoint y: 60, endPoint x: 84, endPoint y: 60, distance: 83.2
click at [84, 60] on div "Toggle categories option -- 514 Scaffolding, selected. option -- 514 Scaffoldin…" at bounding box center [148, 59] width 269 height 19
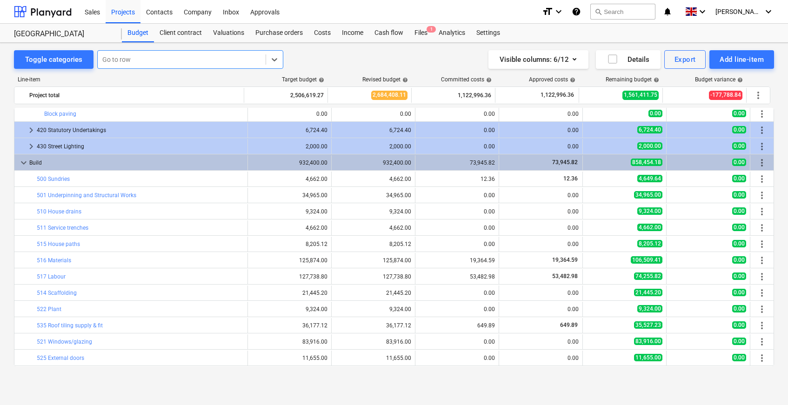
click at [246, 60] on div at bounding box center [181, 59] width 159 height 9
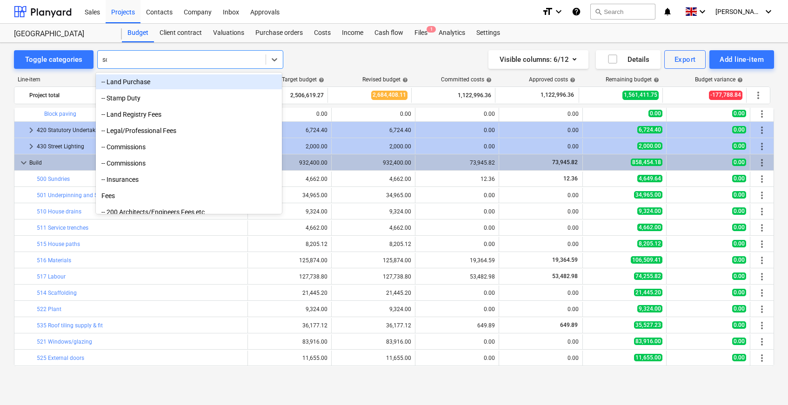
type input "sca"
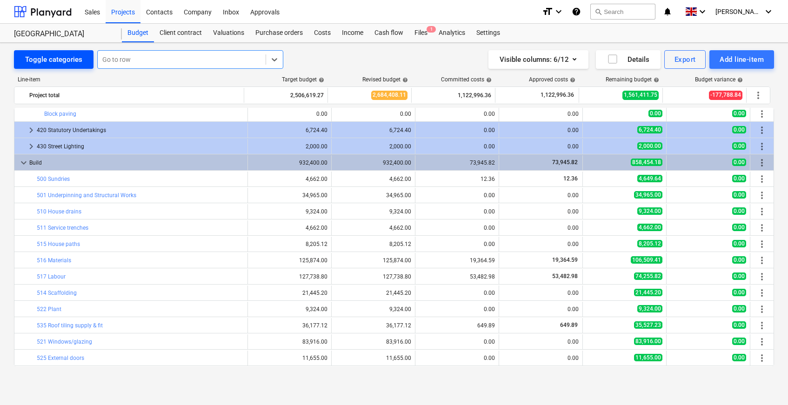
drag, startPoint x: 148, startPoint y: 60, endPoint x: 74, endPoint y: 59, distance: 73.5
click at [74, 59] on div "Toggle categories All selected options have been cleared. Select is focused ,ty…" at bounding box center [148, 59] width 269 height 19
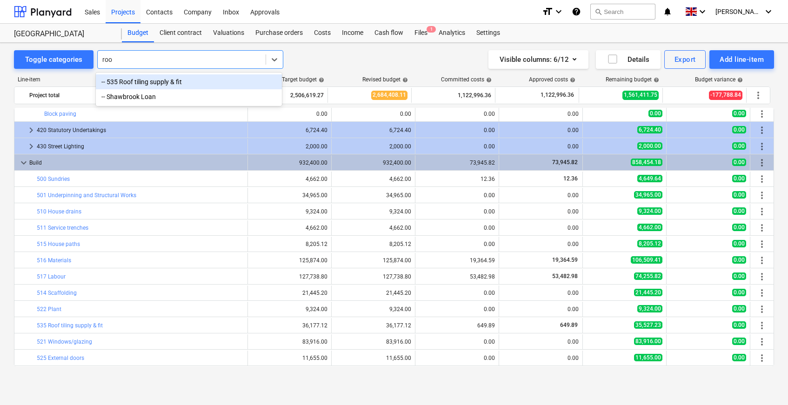
type input "roof"
click at [142, 81] on div "-- 535 Roof tiling supply & fit" at bounding box center [189, 81] width 186 height 15
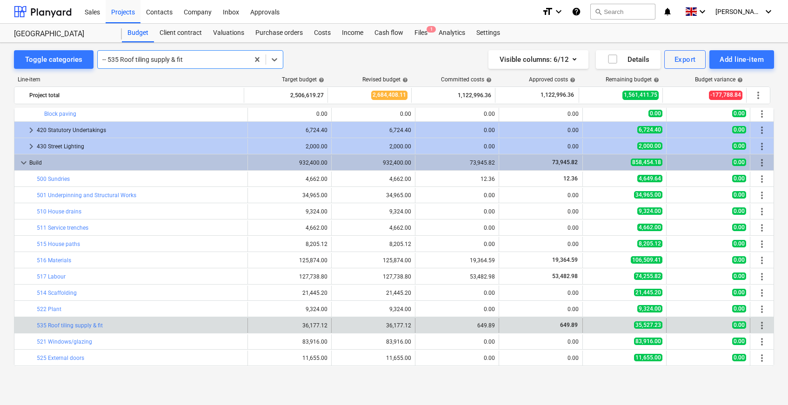
scroll to position [797, 0]
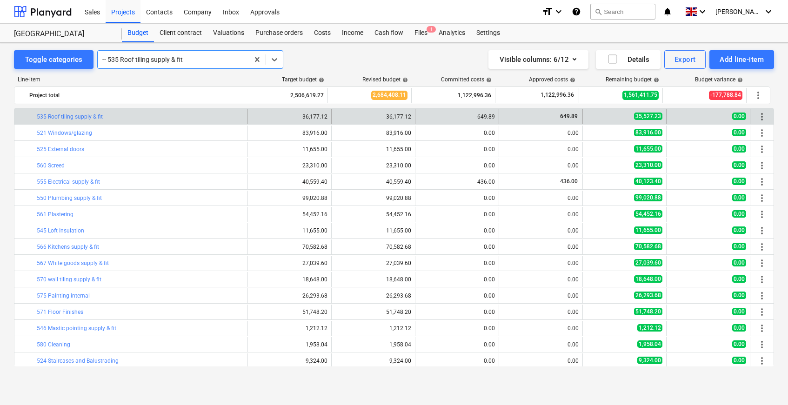
click at [144, 57] on div at bounding box center [173, 59] width 142 height 9
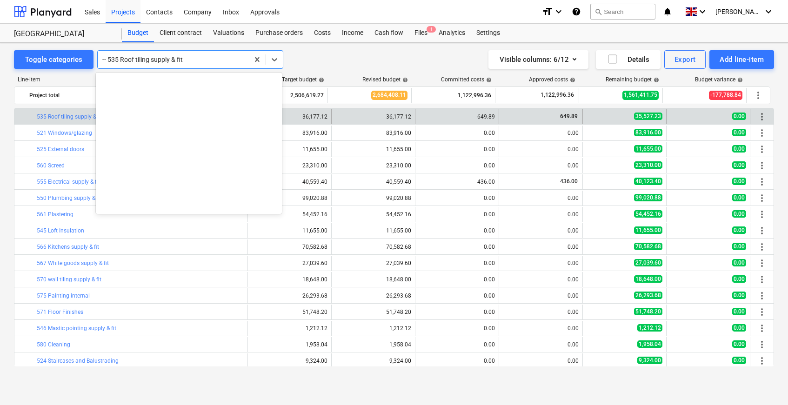
scroll to position [2929, 0]
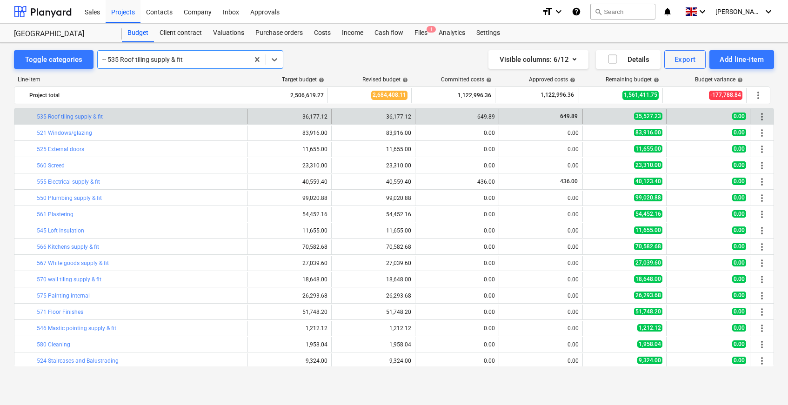
drag, startPoint x: 193, startPoint y: 63, endPoint x: 142, endPoint y: 61, distance: 51.2
click at [120, 61] on div at bounding box center [173, 59] width 142 height 9
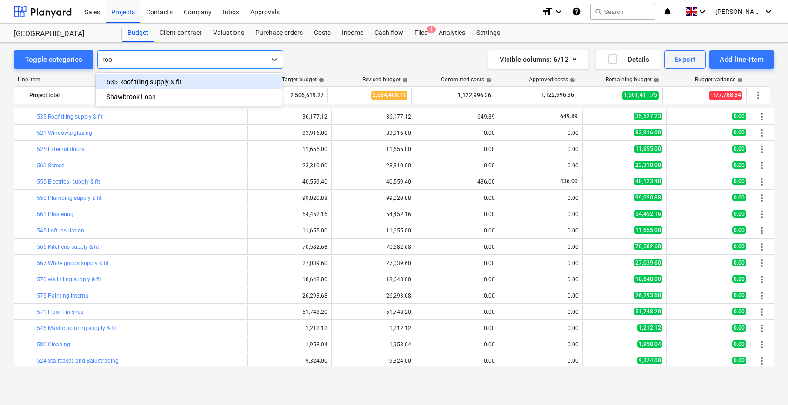
type input "roof"
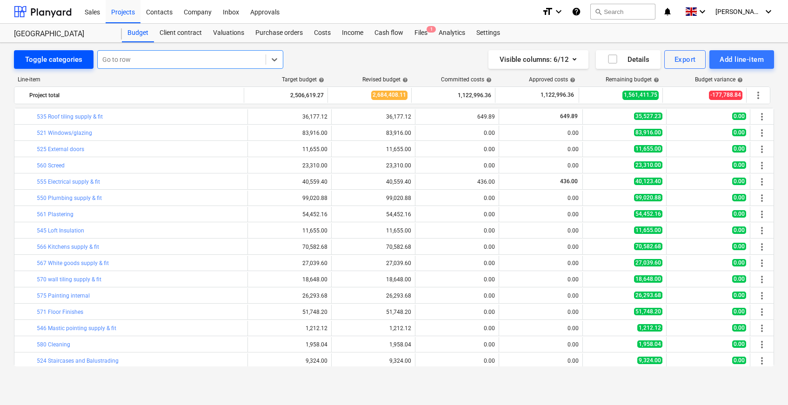
drag, startPoint x: 175, startPoint y: 57, endPoint x: 68, endPoint y: 56, distance: 107.0
click at [68, 56] on div "Toggle categories All selected options have been cleared. Select is focused ,ty…" at bounding box center [148, 59] width 269 height 19
type input "frame"
drag, startPoint x: 127, startPoint y: 63, endPoint x: 108, endPoint y: 62, distance: 19.1
click at [108, 62] on div at bounding box center [181, 59] width 159 height 9
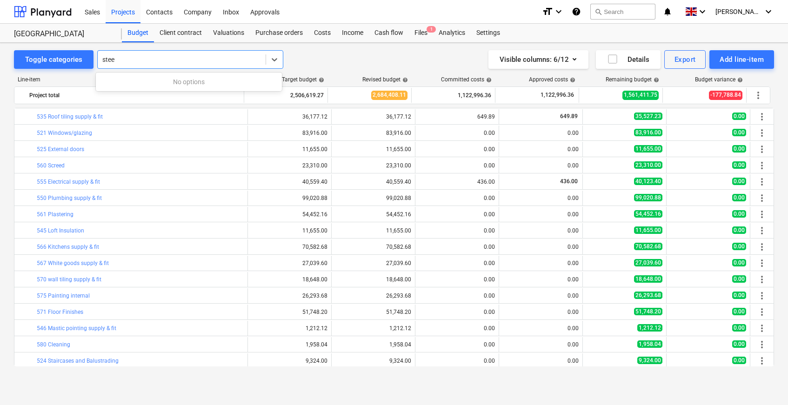
type input "steel"
drag, startPoint x: 137, startPoint y: 60, endPoint x: 98, endPoint y: 60, distance: 39.1
click at [98, 60] on div "Go to row" at bounding box center [182, 59] width 168 height 13
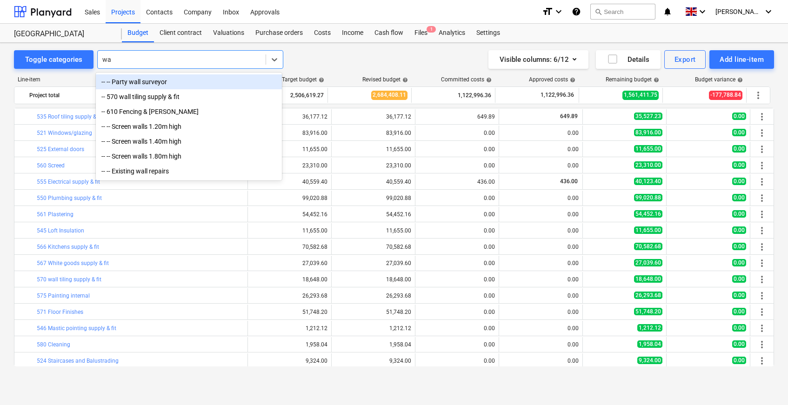
type input "w"
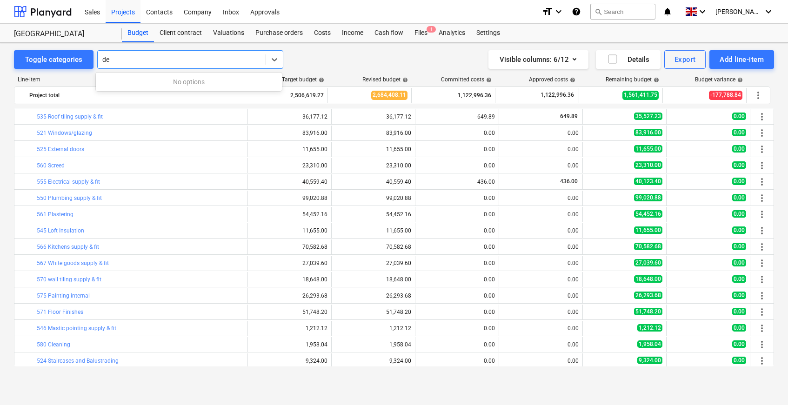
type input "d"
type input "pain"
